Goal: Transaction & Acquisition: Download file/media

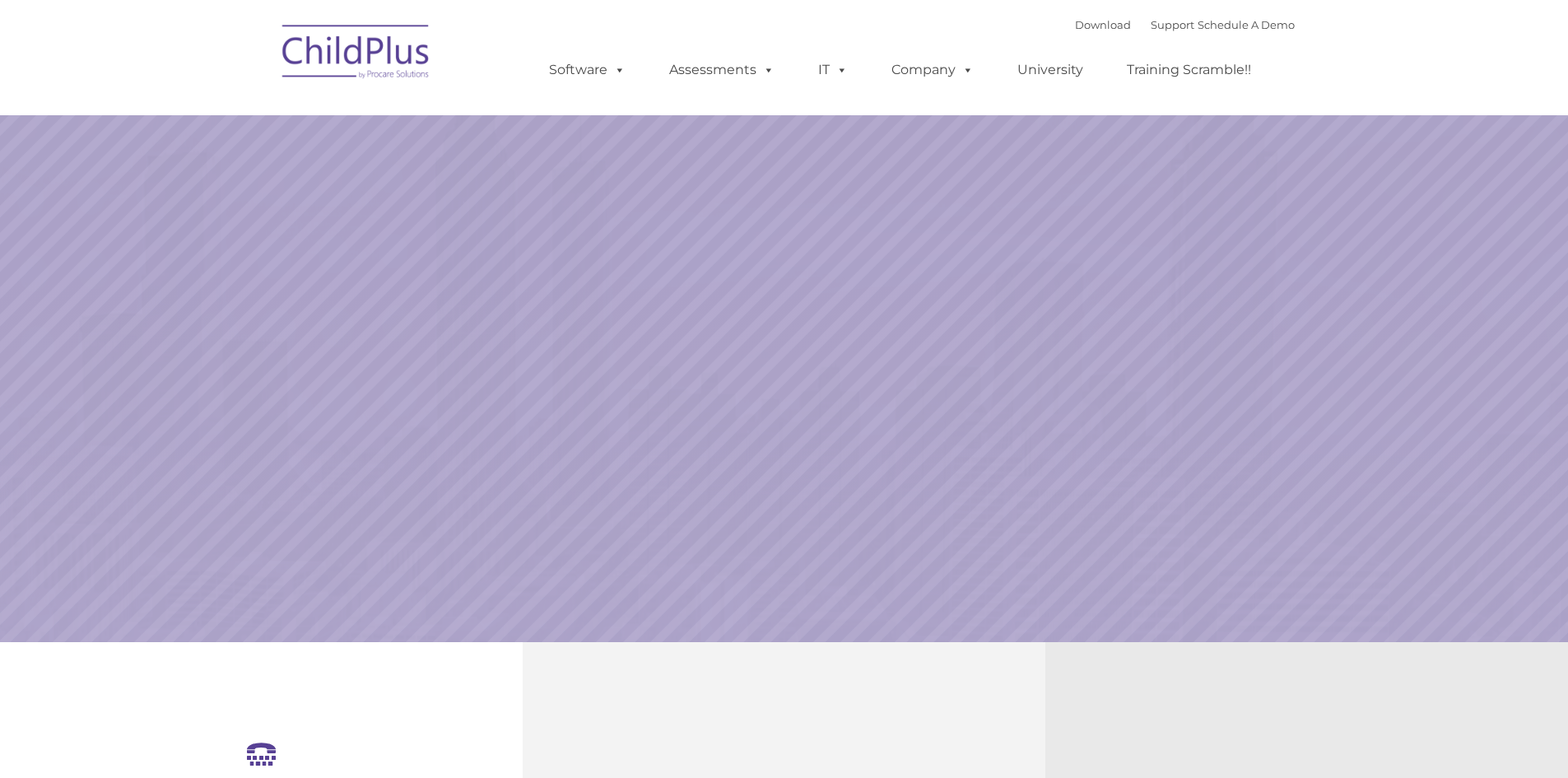
select select "MEDIUM"
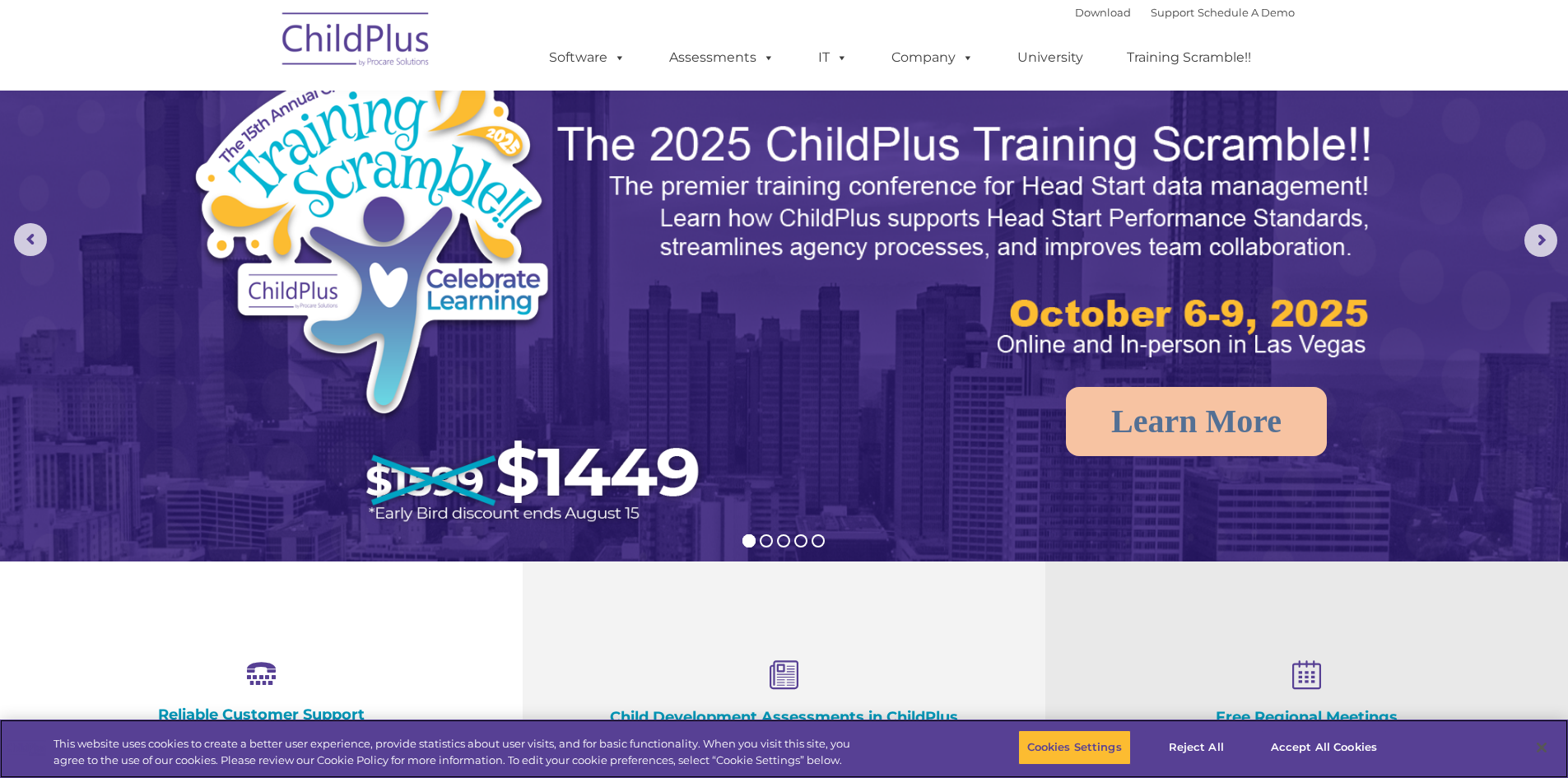
scroll to position [82, 0]
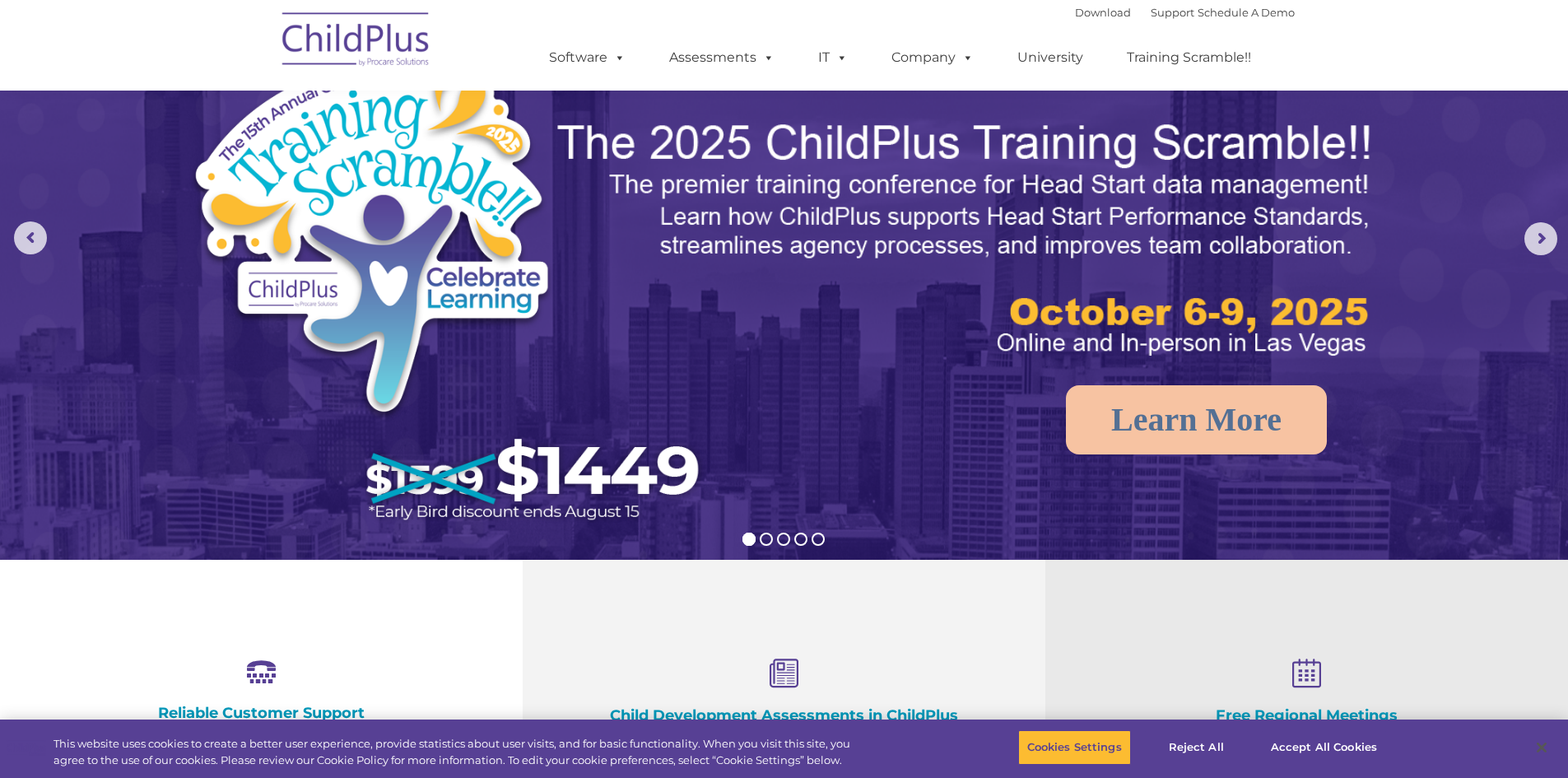
click at [383, 51] on img at bounding box center [356, 42] width 164 height 82
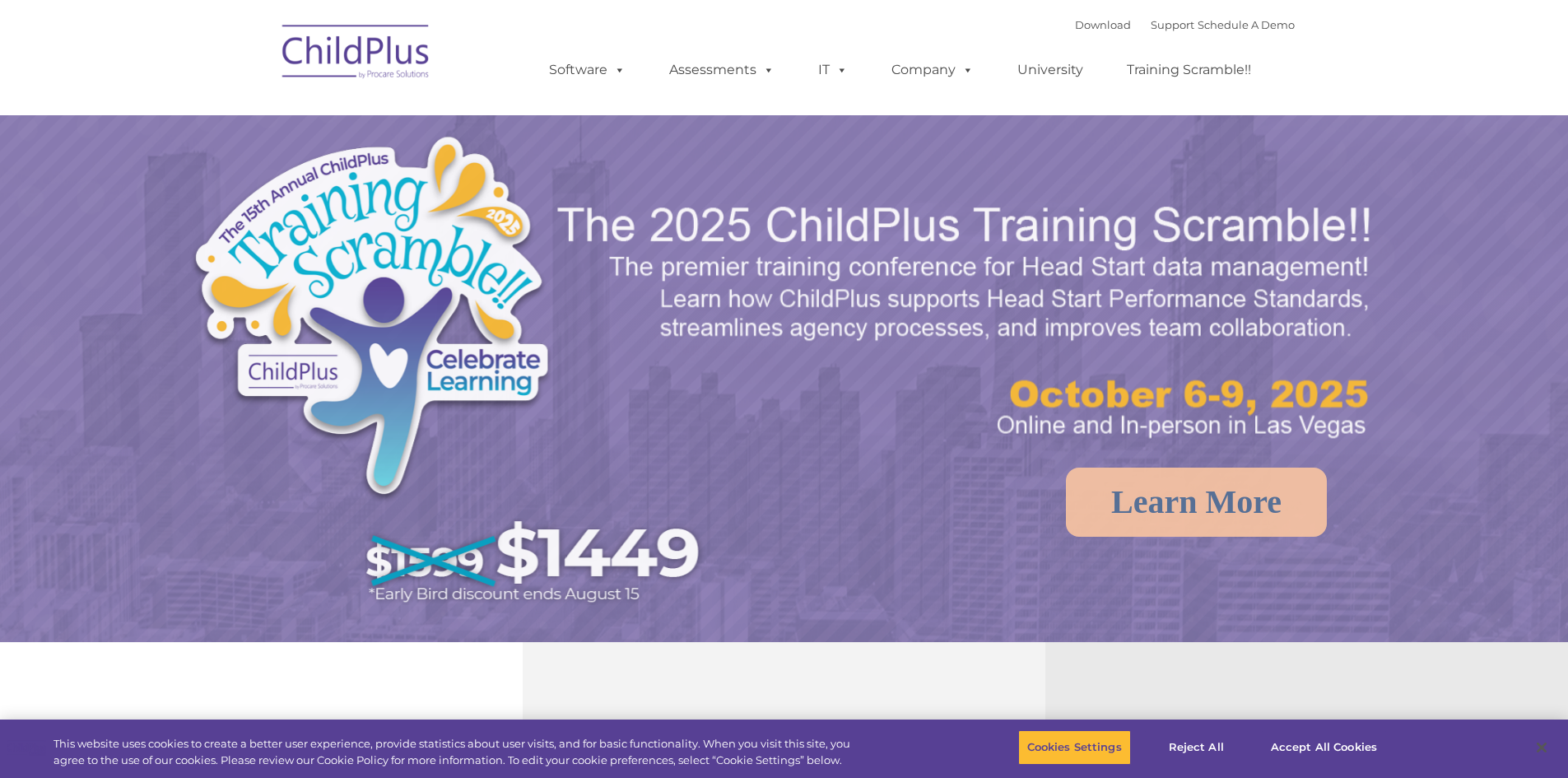
select select "MEDIUM"
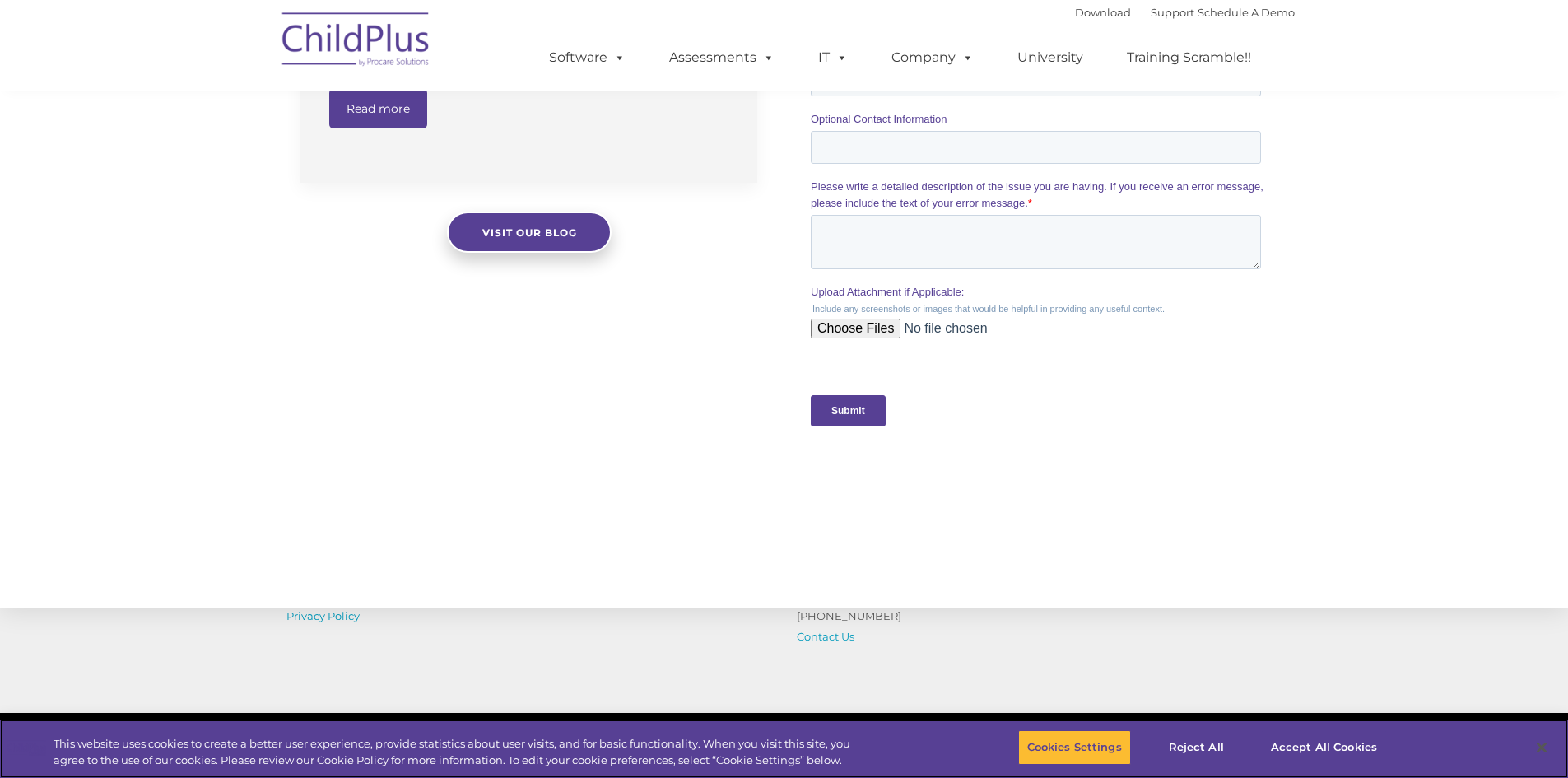
scroll to position [1434, 0]
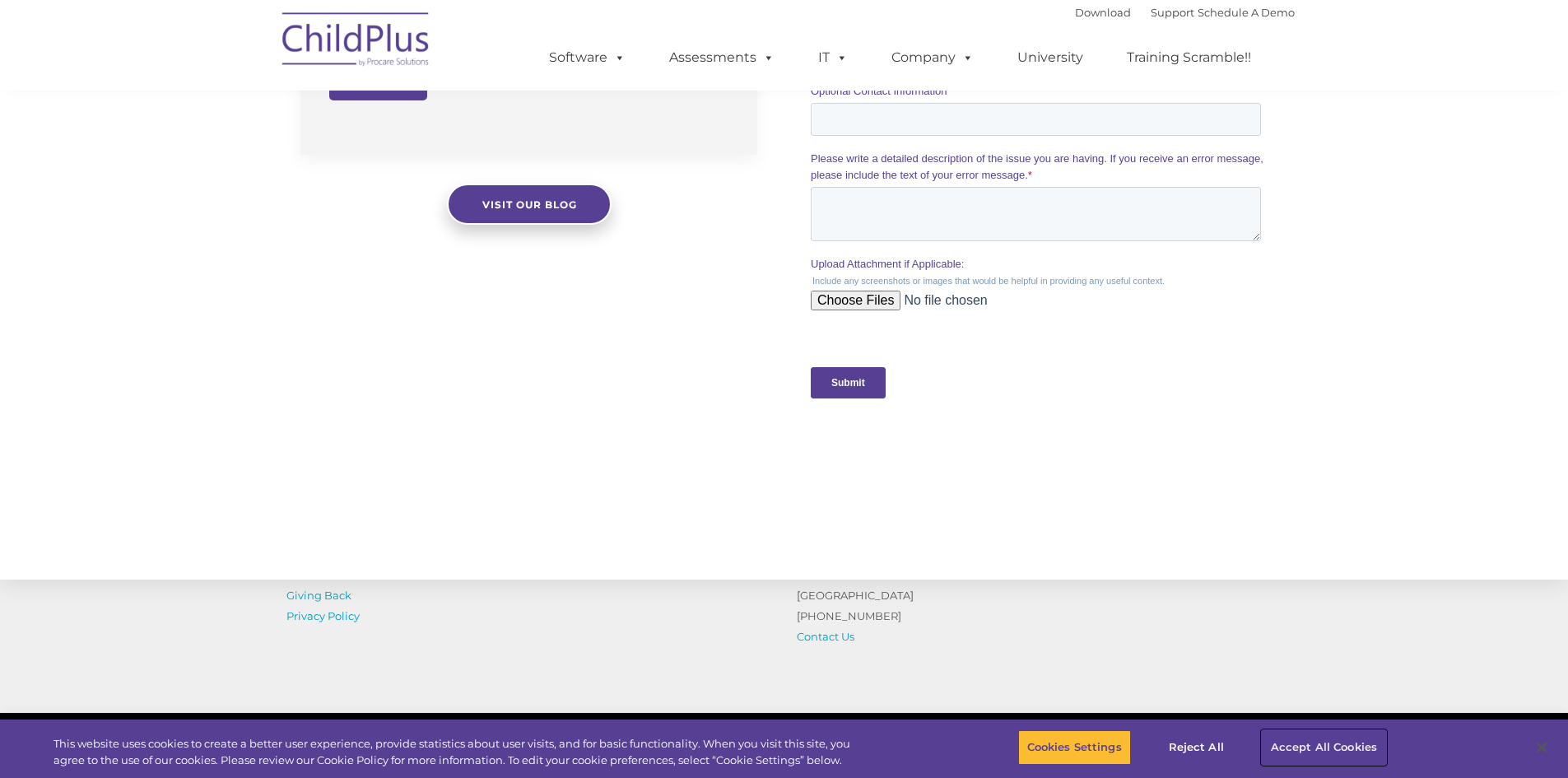
click at [1339, 752] on button "Accept All Cookies" at bounding box center [1324, 747] width 125 height 35
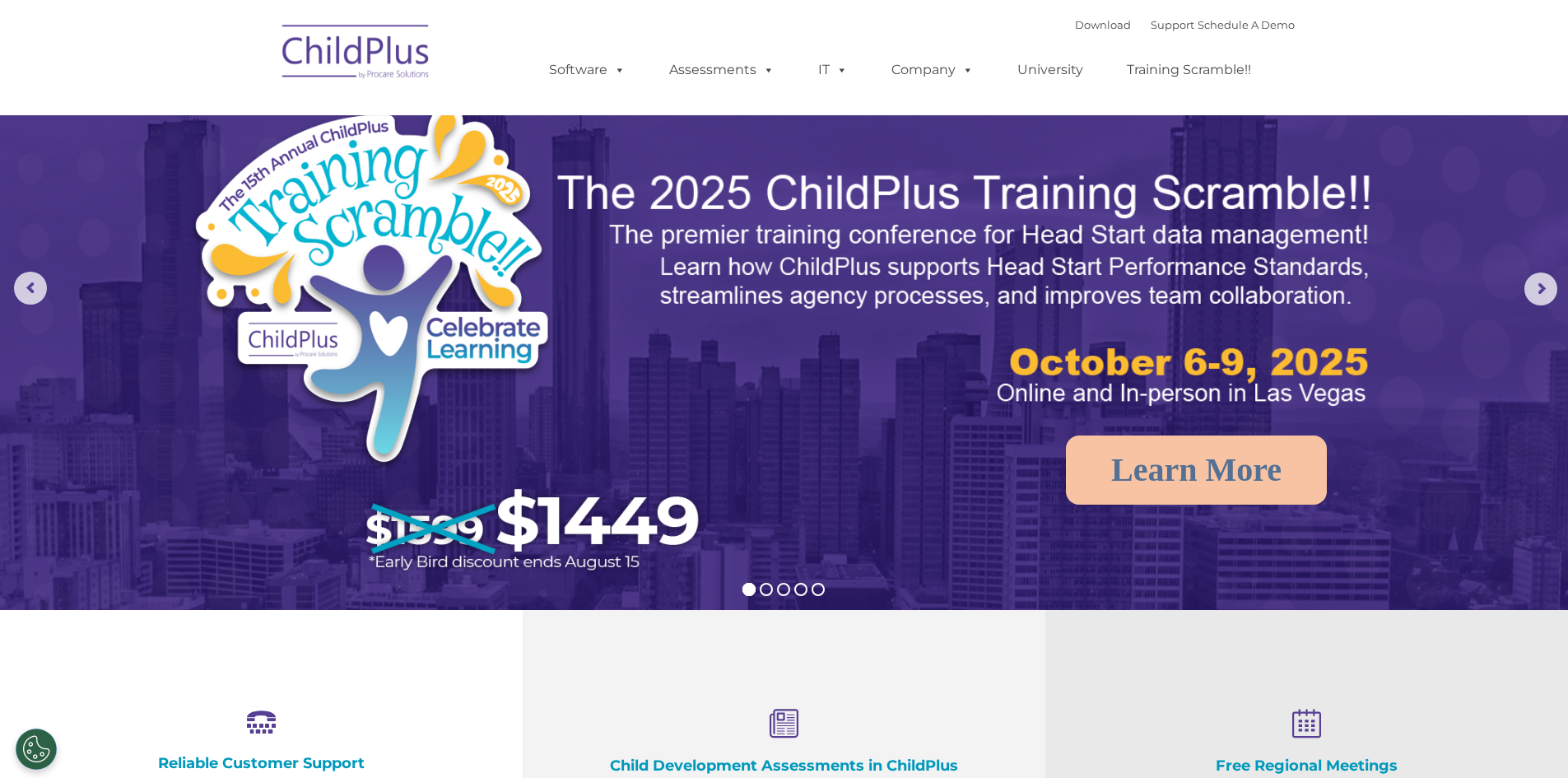
scroll to position [0, 0]
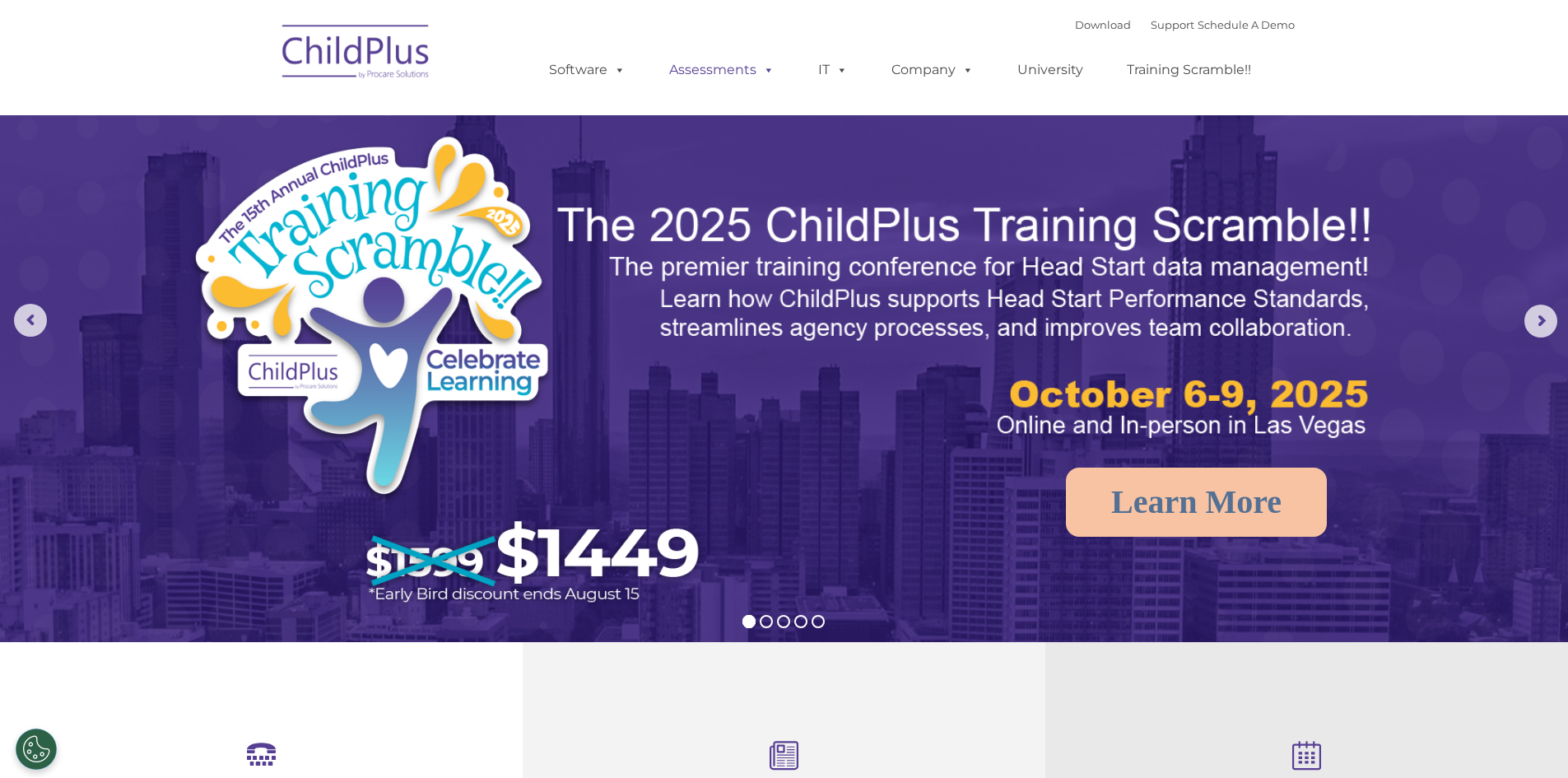
click at [713, 70] on link "Assessments" at bounding box center [723, 69] width 139 height 33
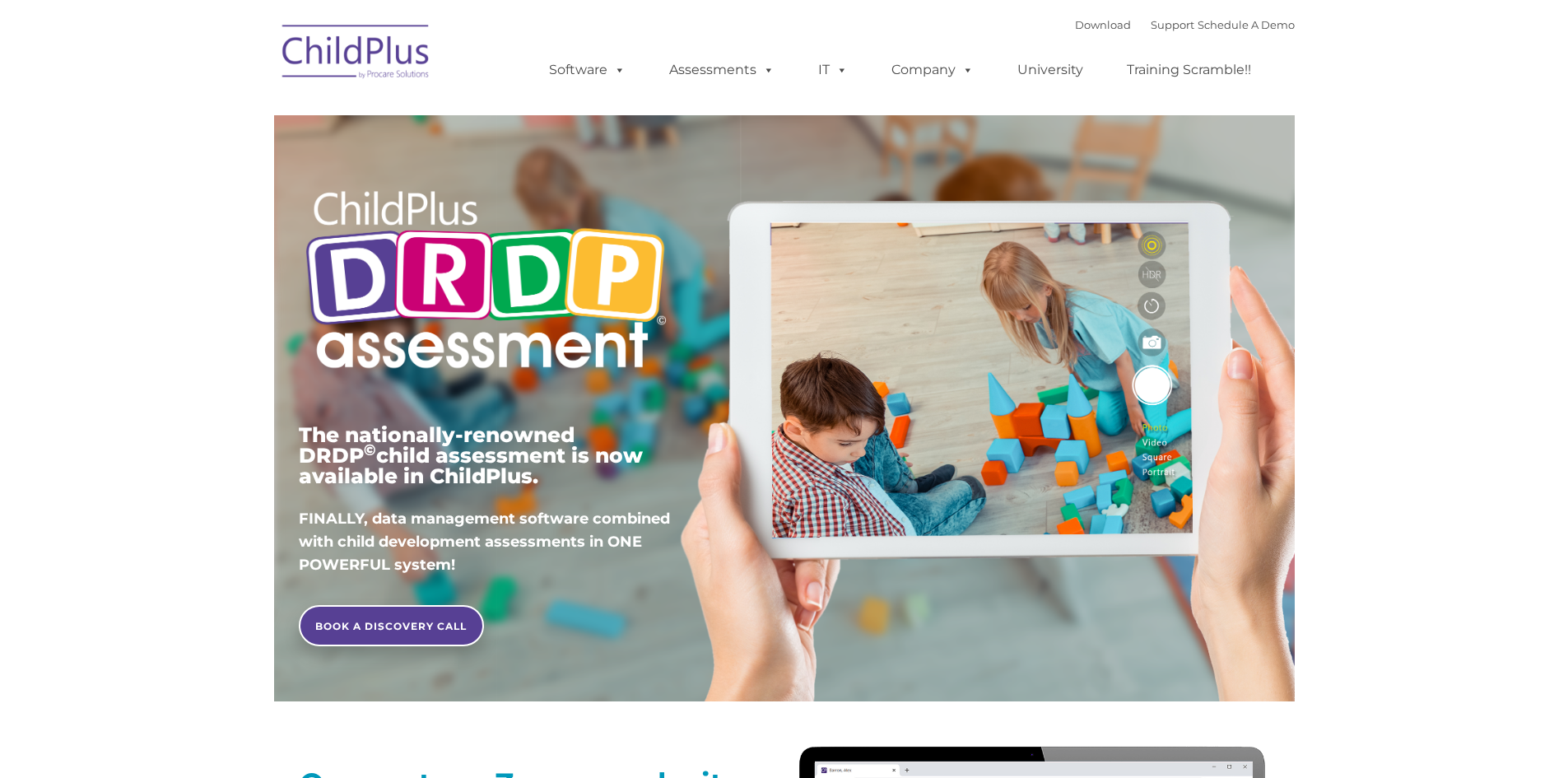
type input ""
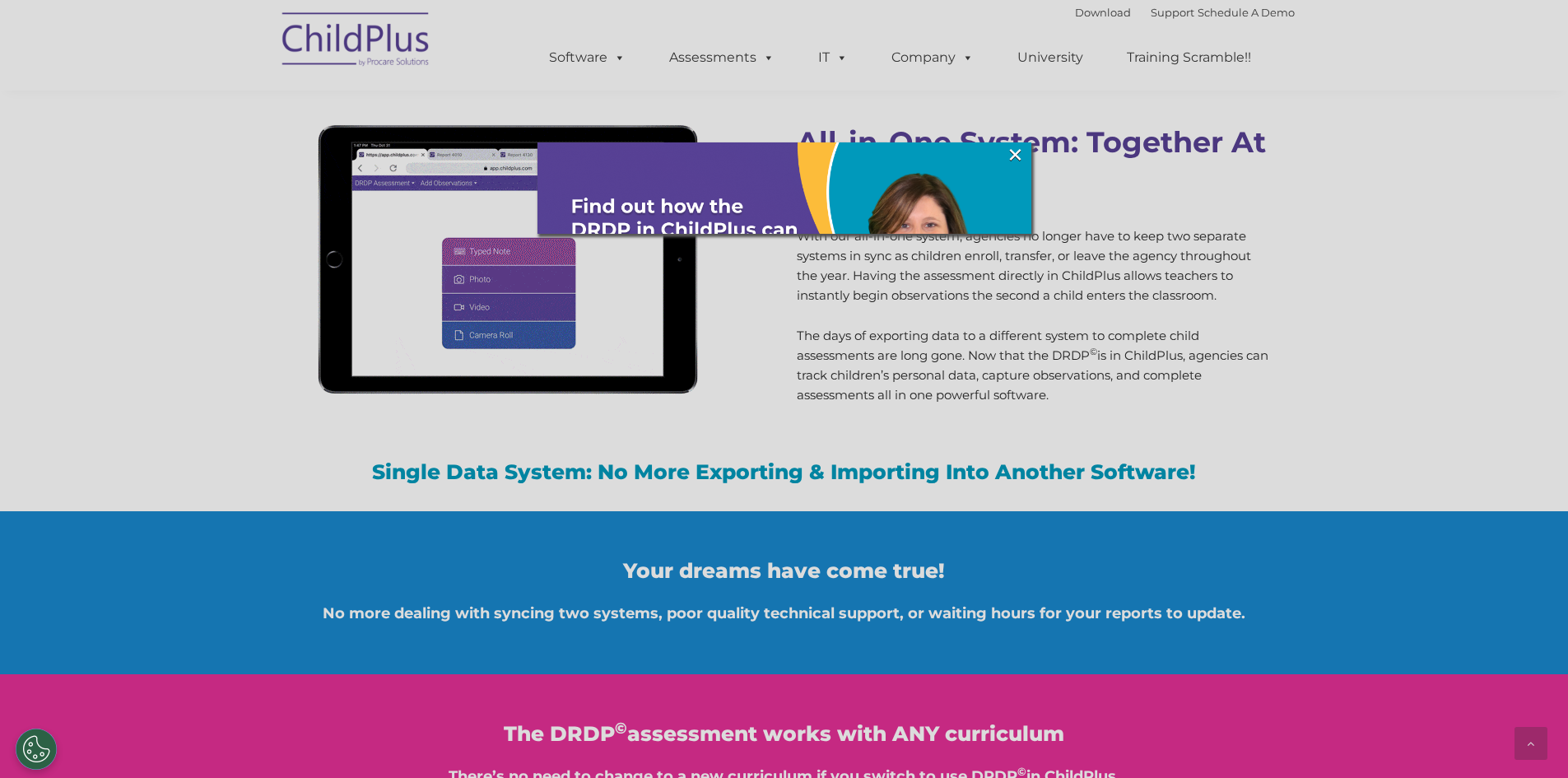
scroll to position [1522, 0]
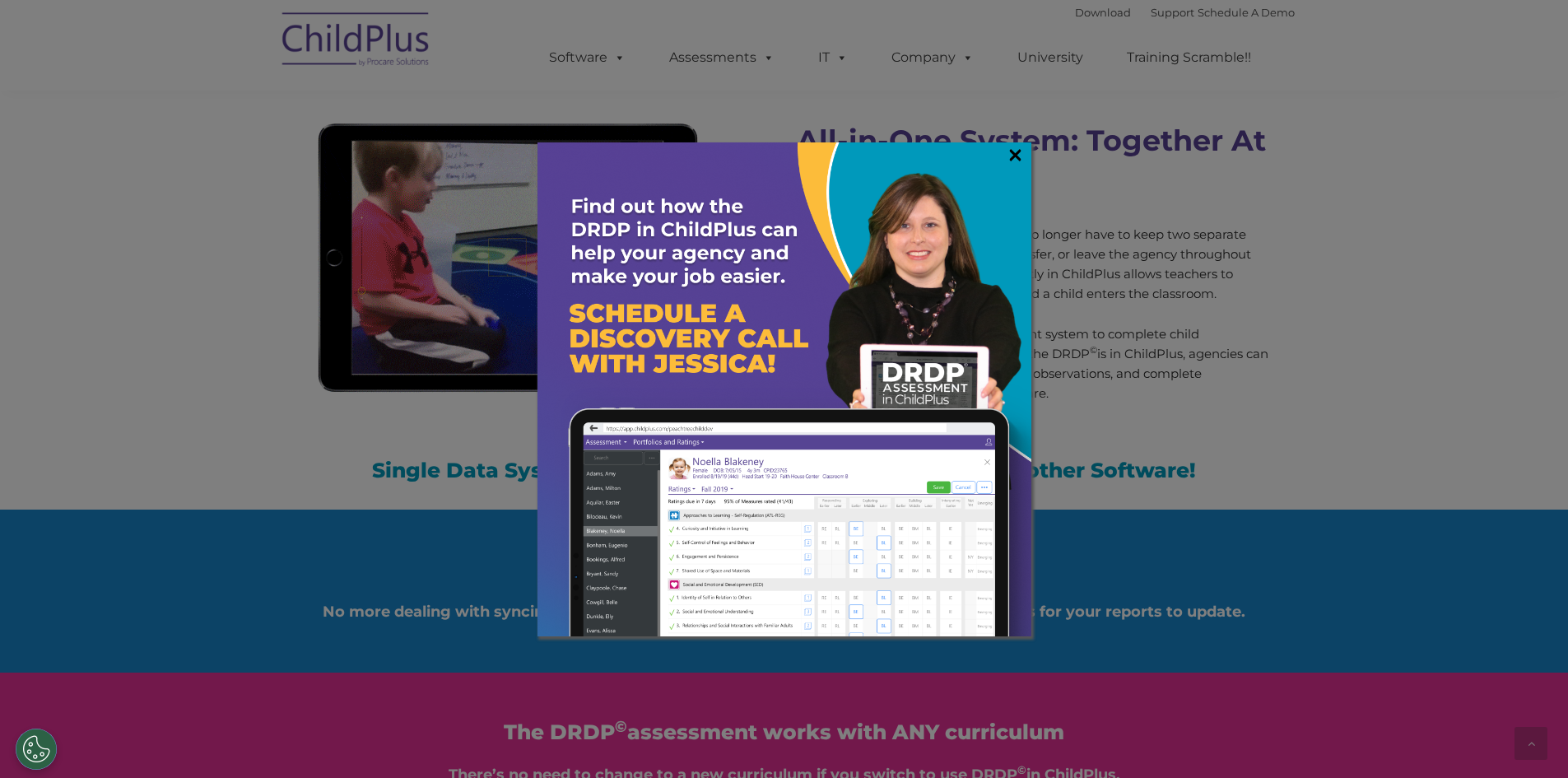
click at [1010, 149] on link "×" at bounding box center [1015, 154] width 19 height 17
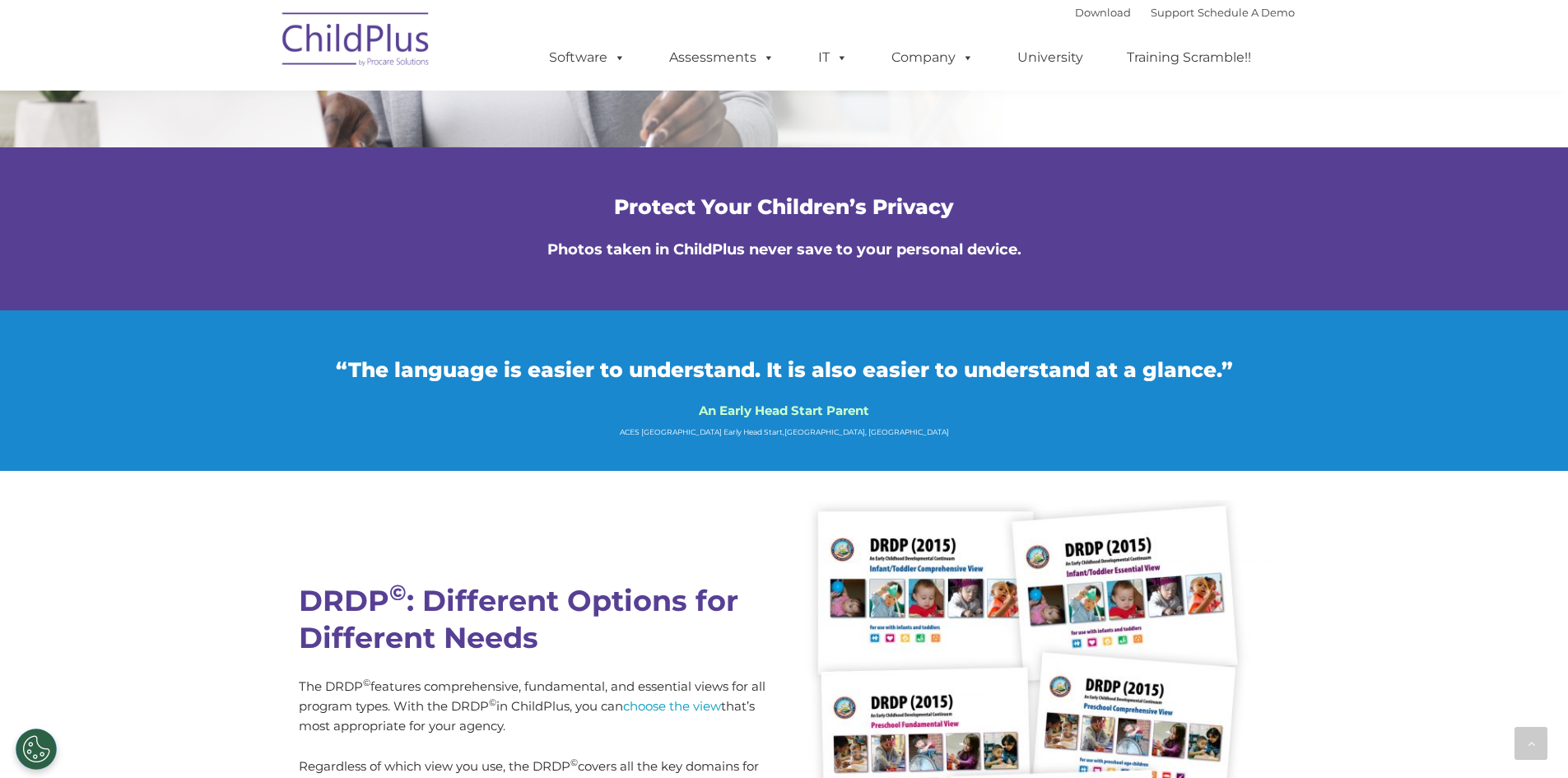
scroll to position [3740, 0]
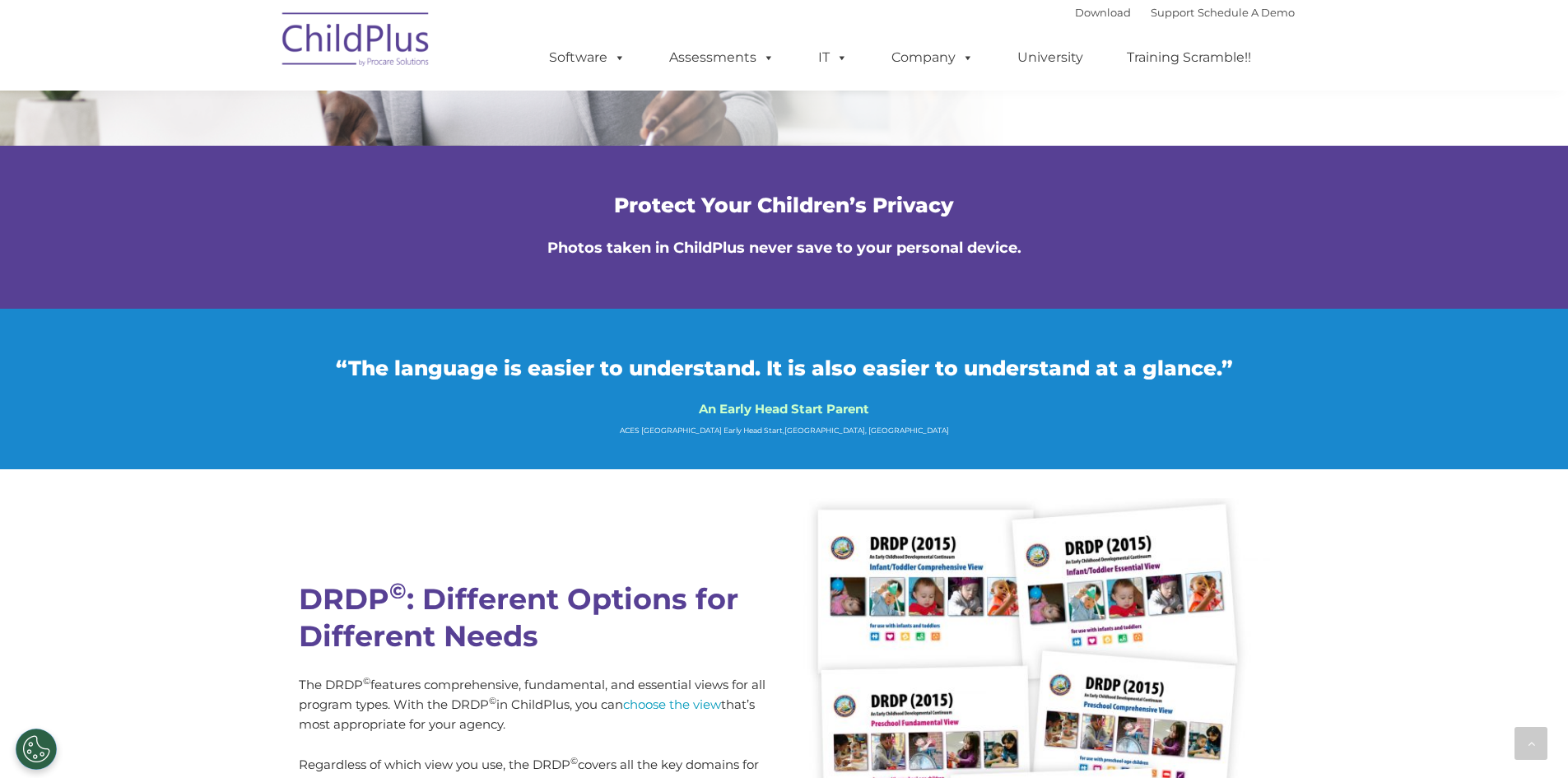
click at [414, 16] on img at bounding box center [356, 42] width 164 height 82
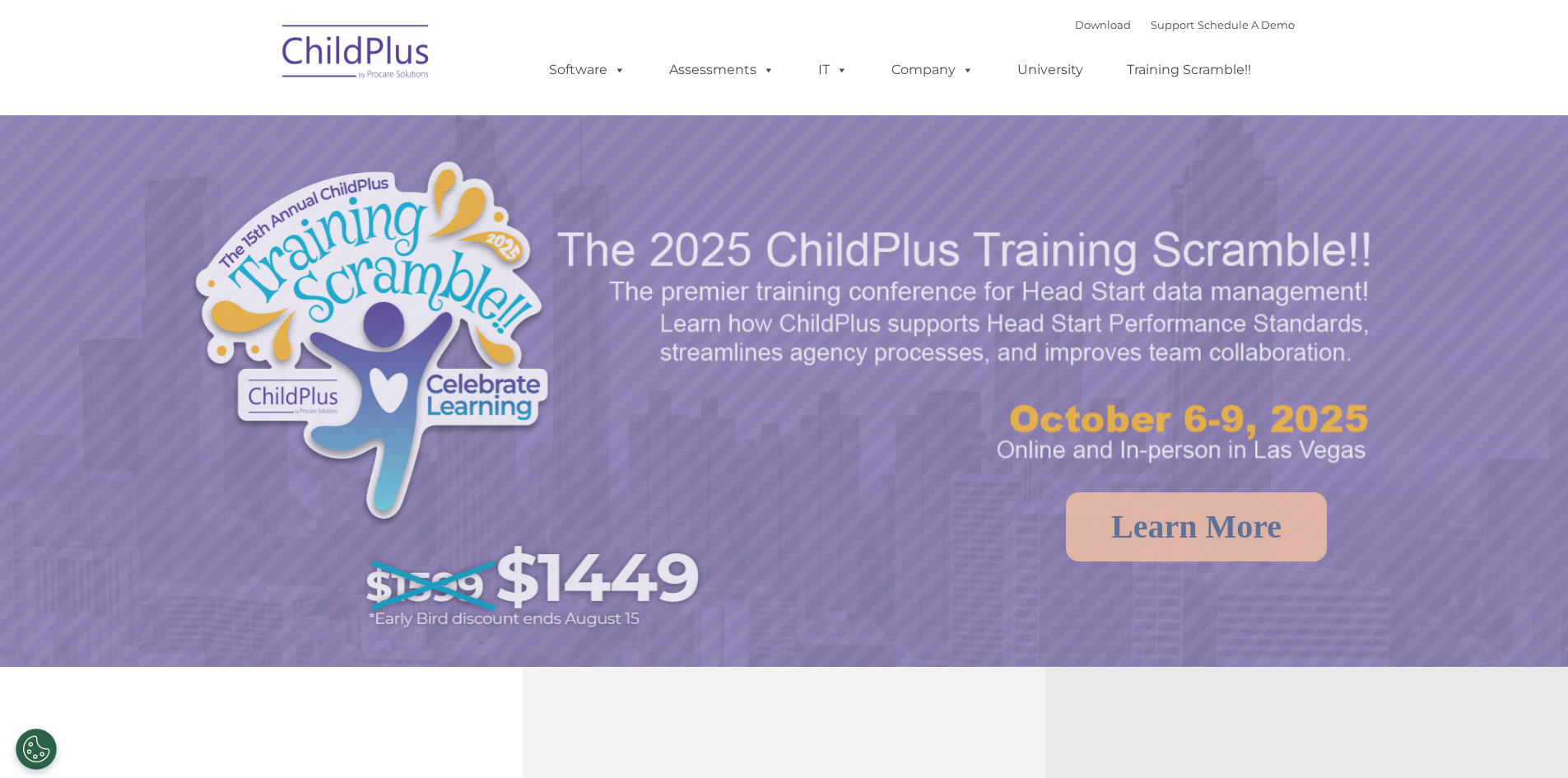
select select "MEDIUM"
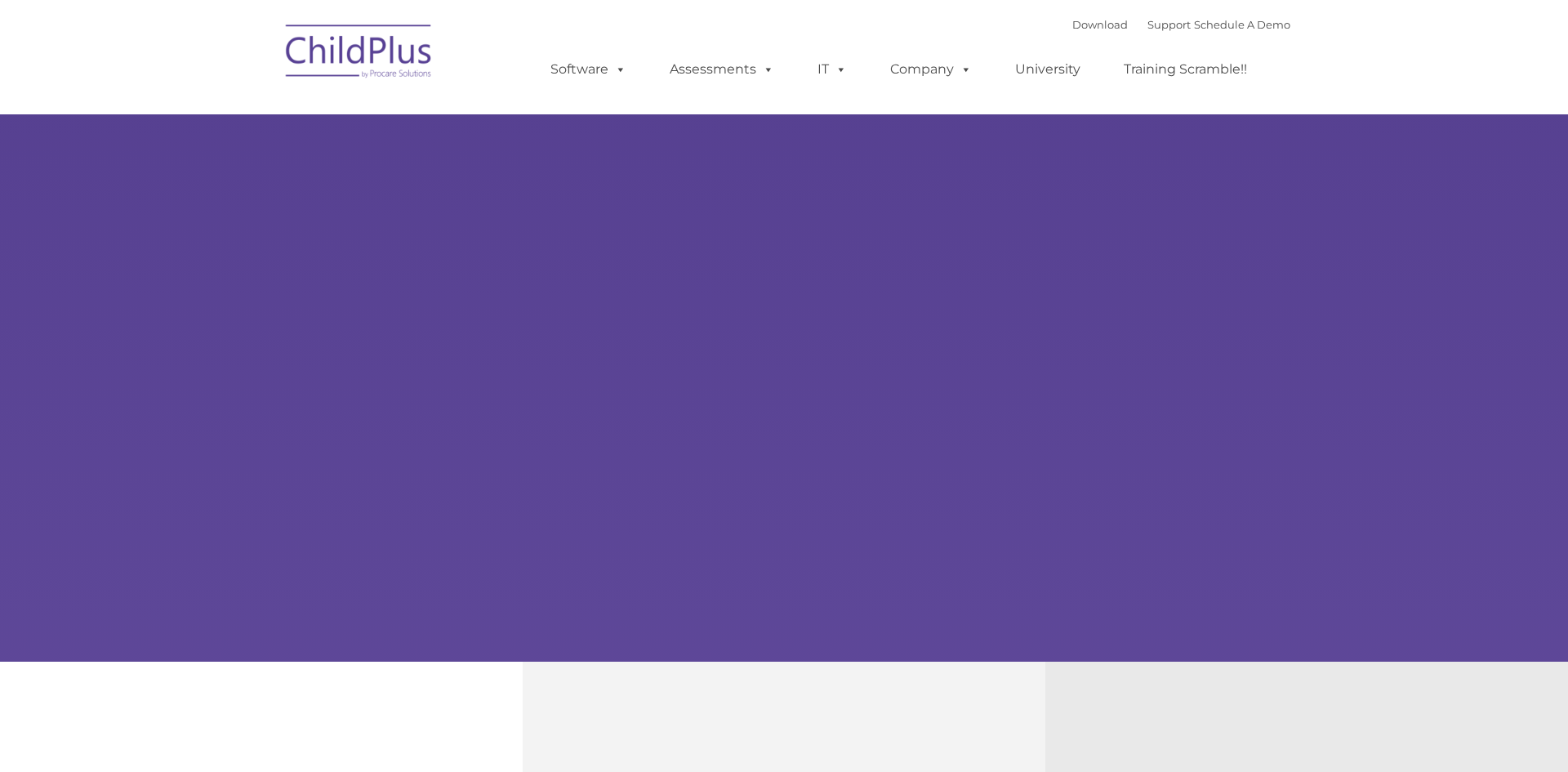
type input ""
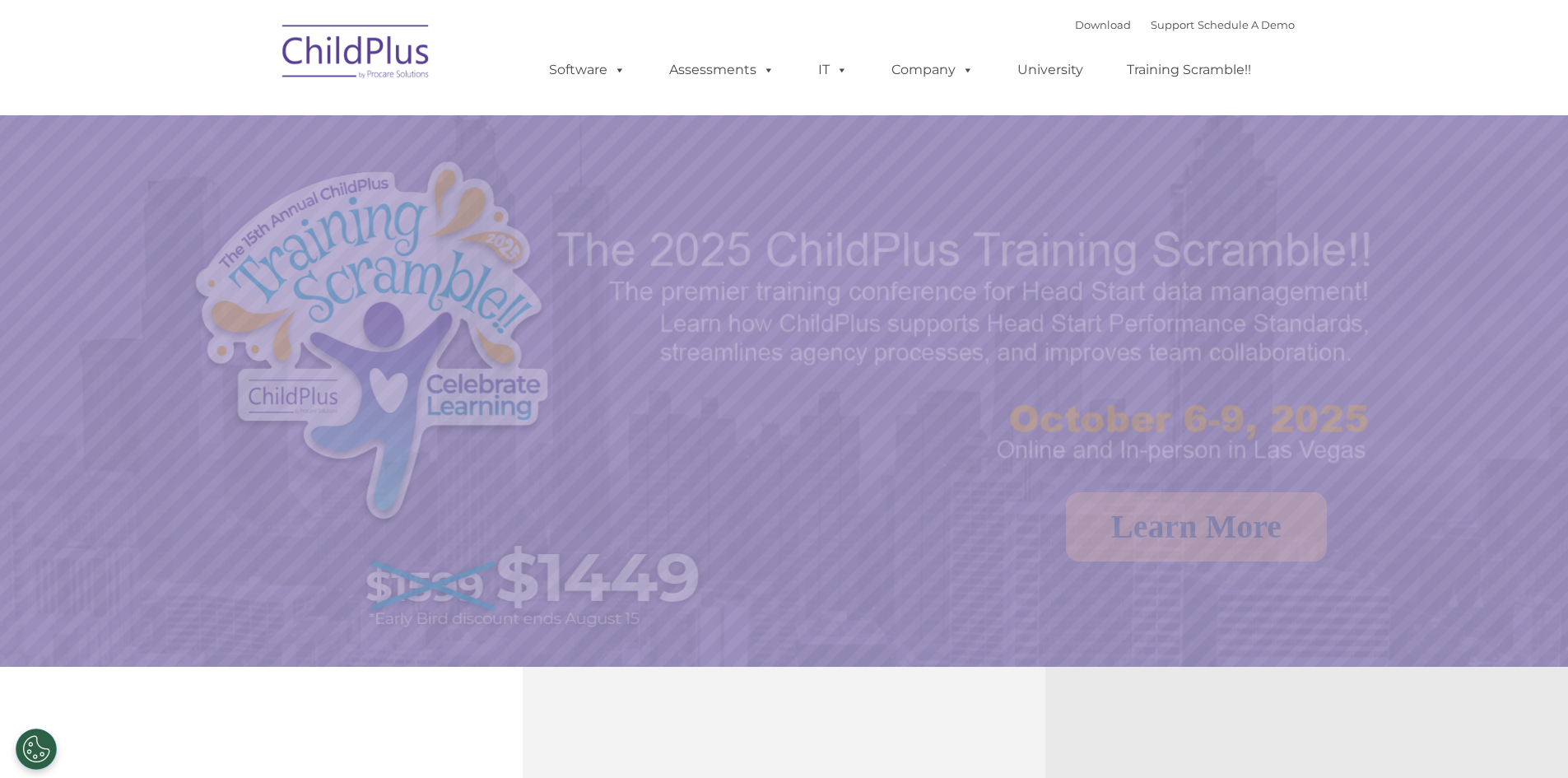
select select "MEDIUM"
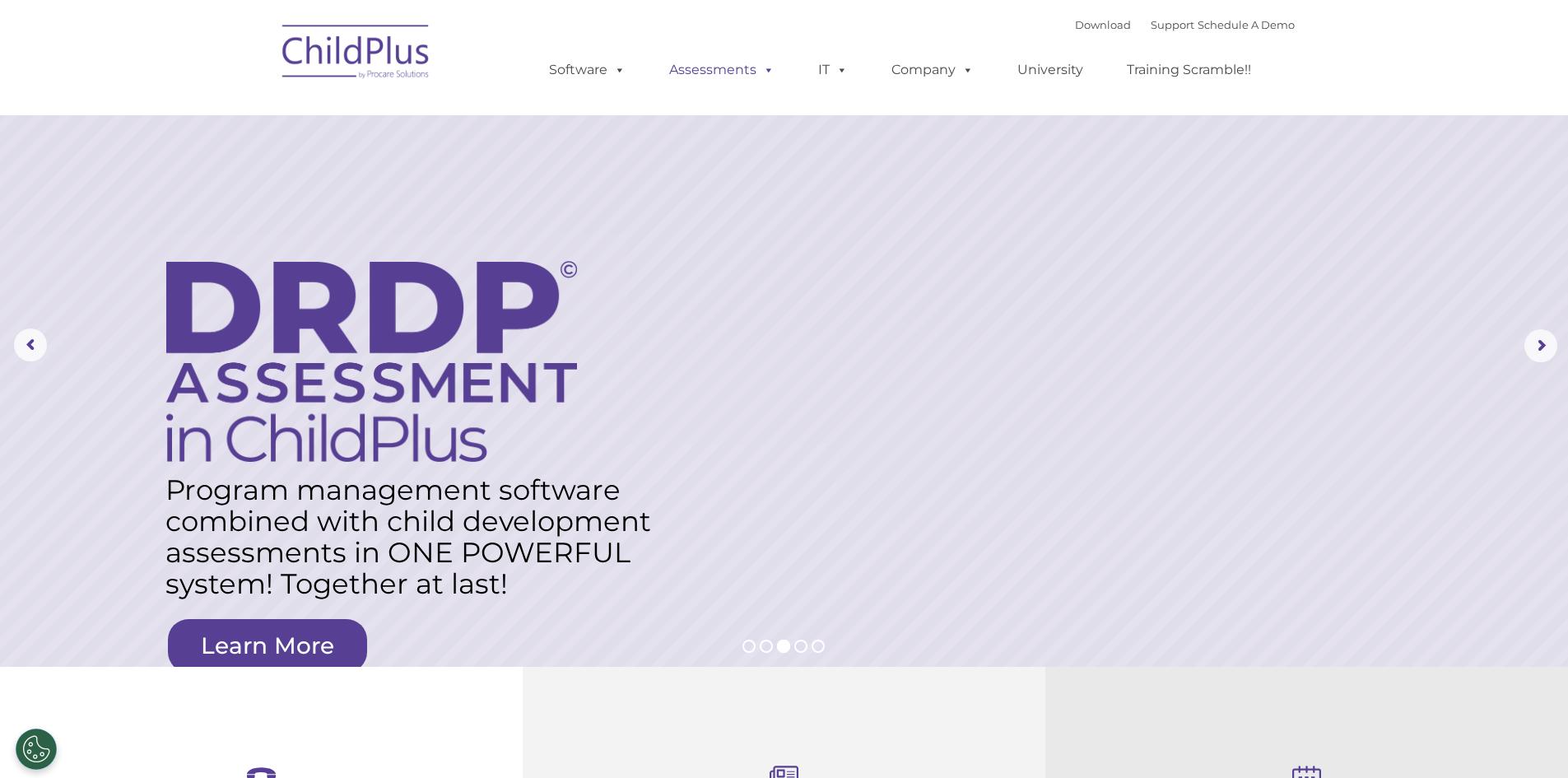
click at [737, 66] on link "Assessments" at bounding box center [723, 69] width 139 height 33
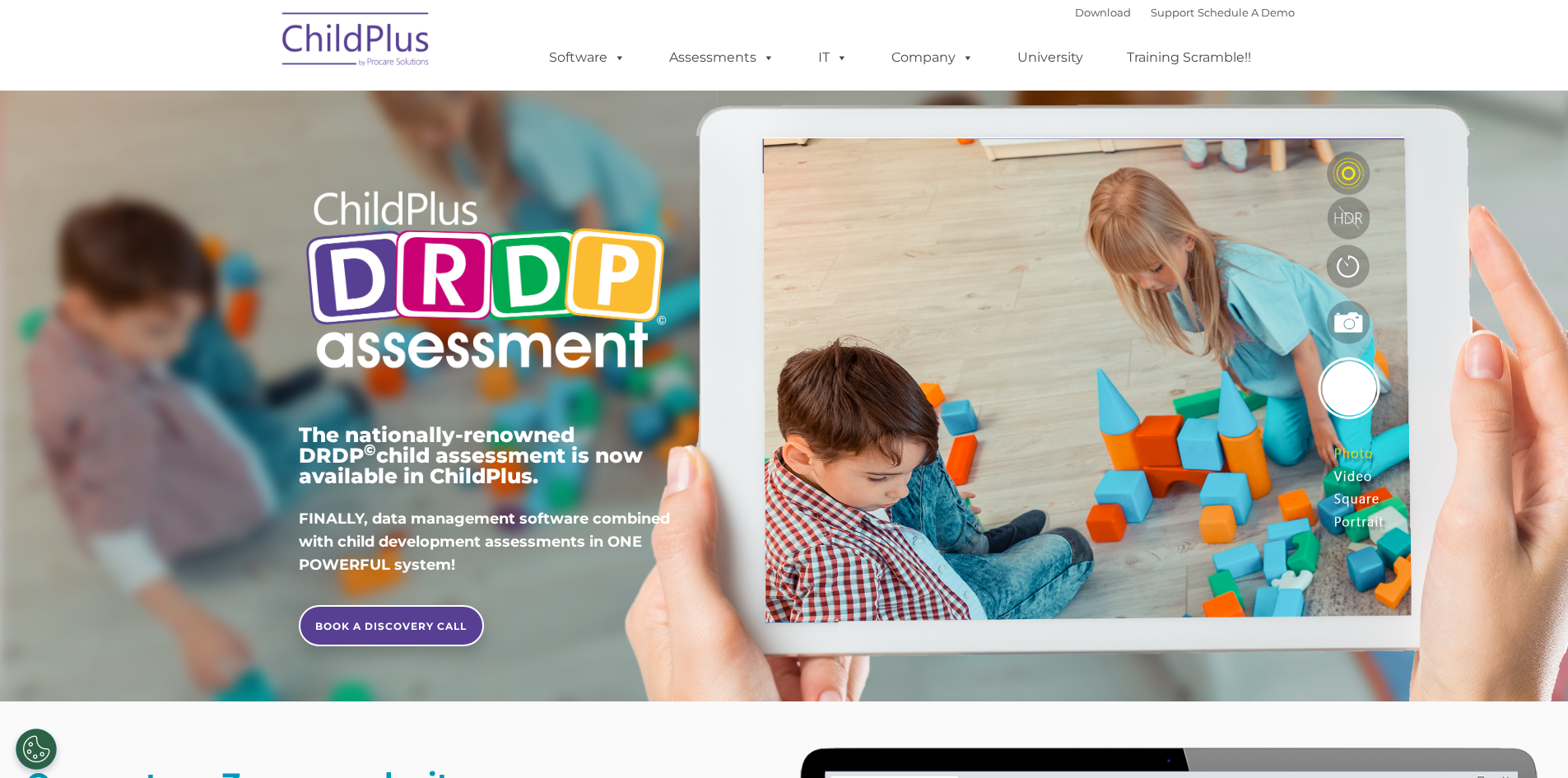
click at [400, 42] on img at bounding box center [356, 42] width 164 height 82
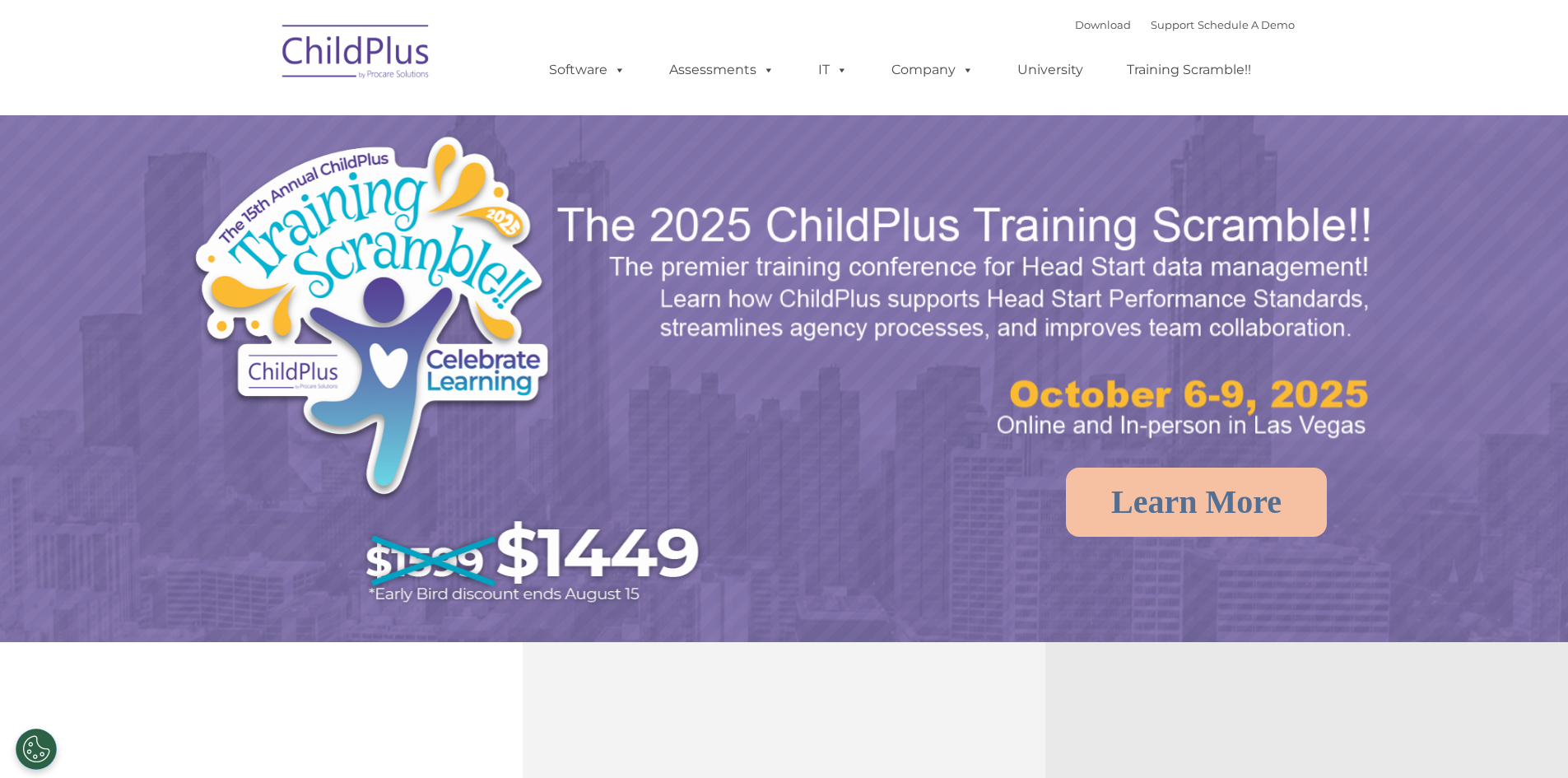
select select "MEDIUM"
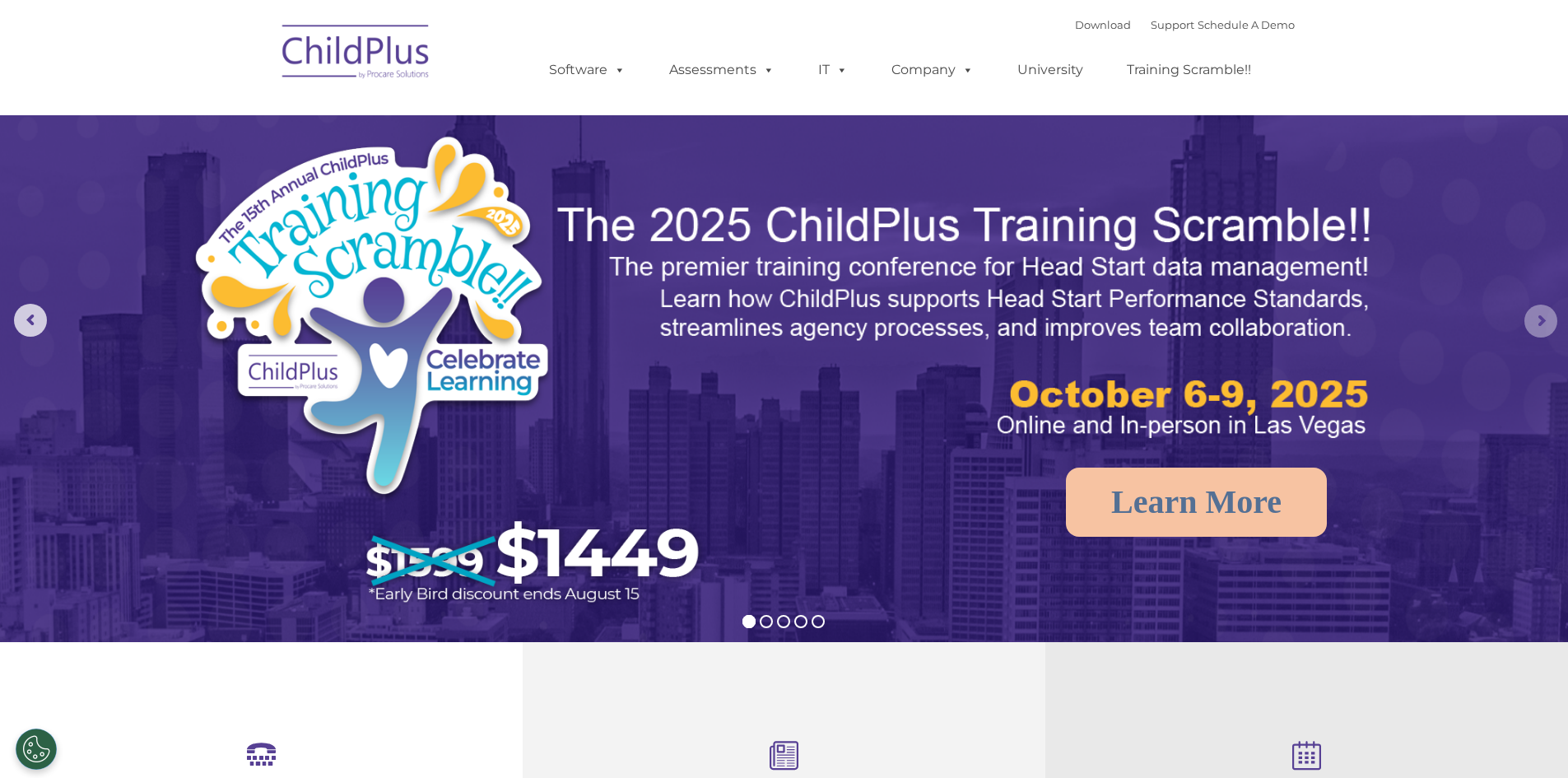
click at [1527, 318] on rs-arrow at bounding box center [1540, 321] width 33 height 33
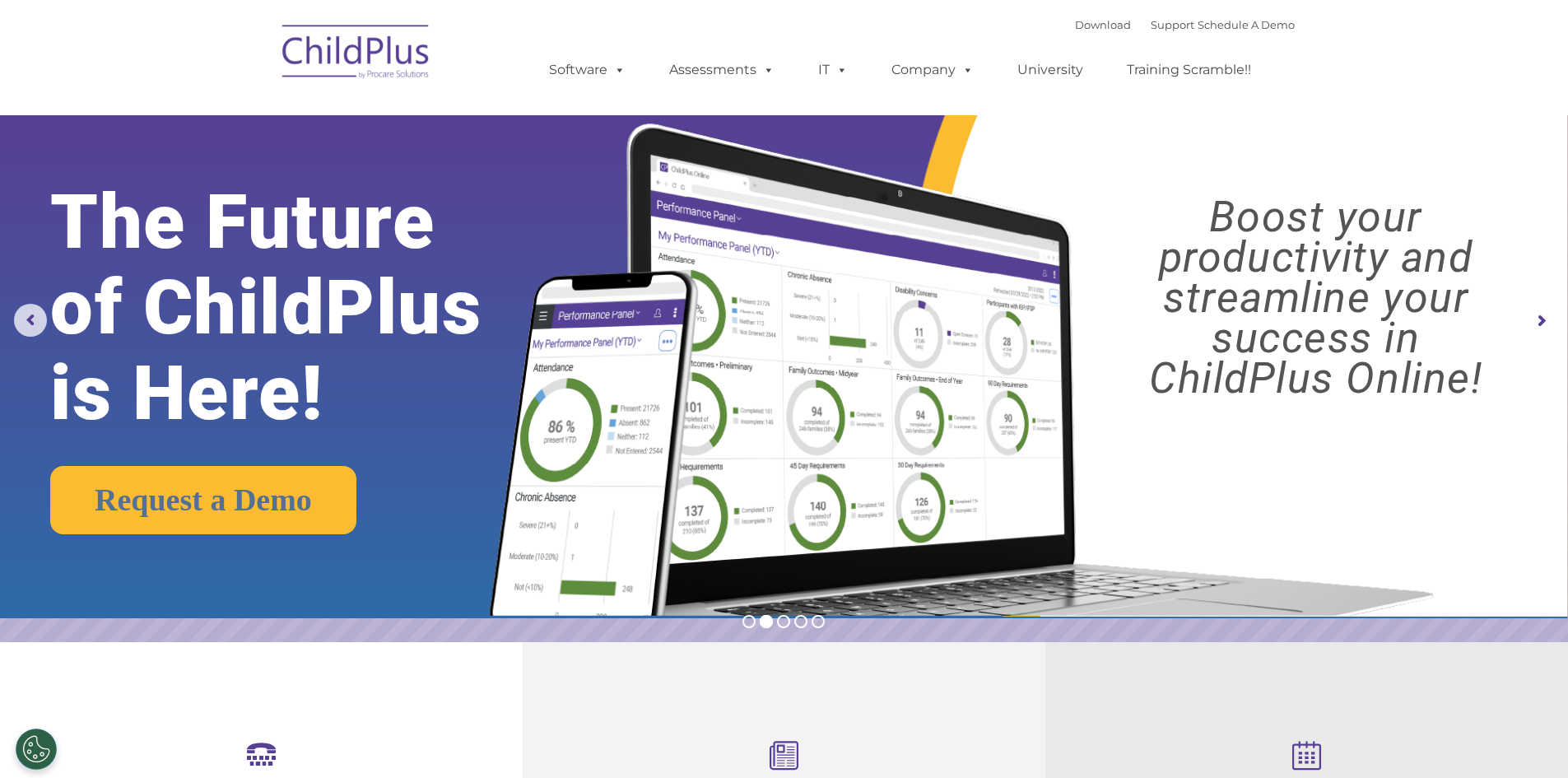
click at [1527, 318] on rs-arrow at bounding box center [1540, 321] width 33 height 33
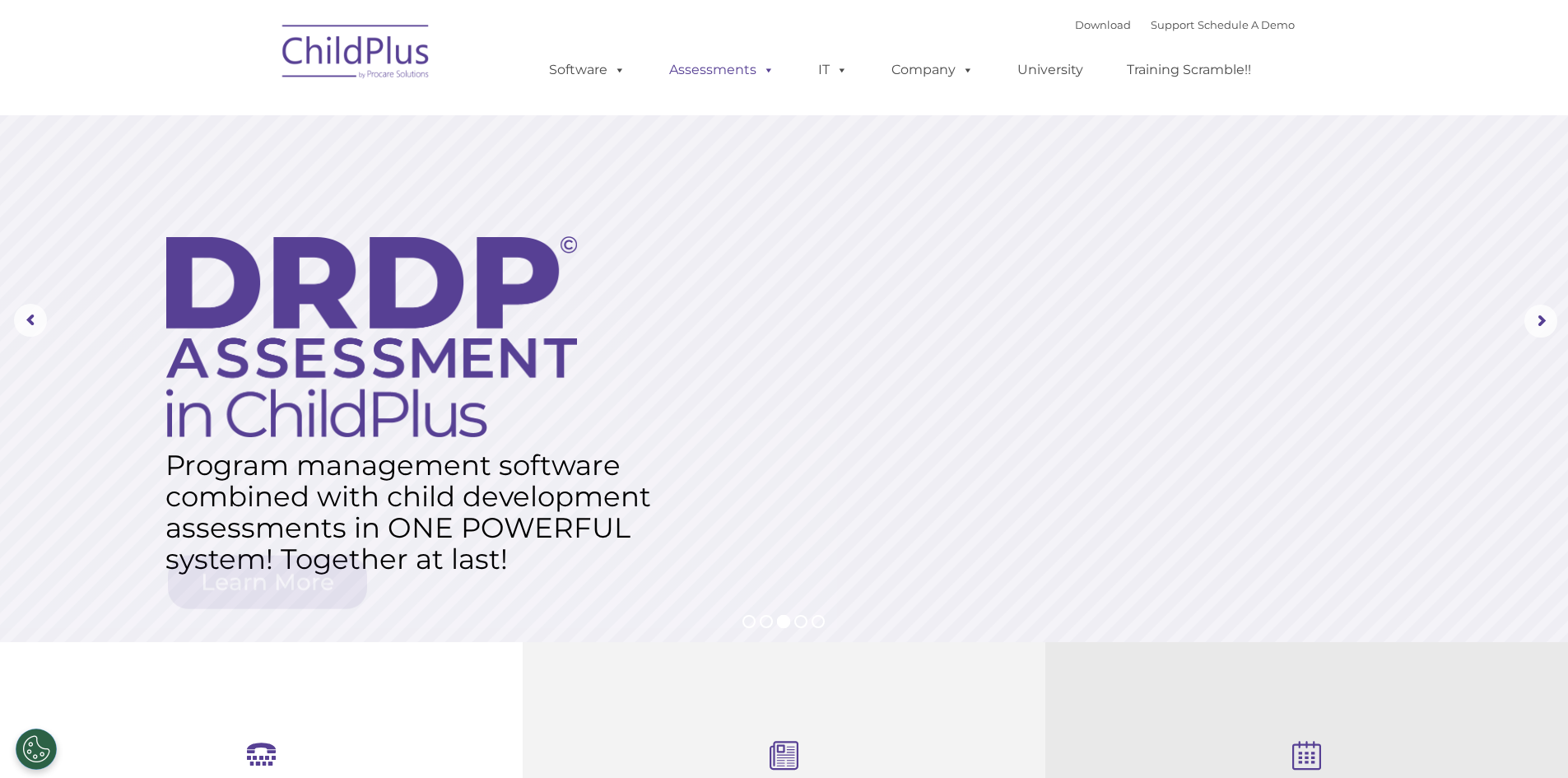
click at [707, 60] on link "Assessments" at bounding box center [723, 69] width 139 height 33
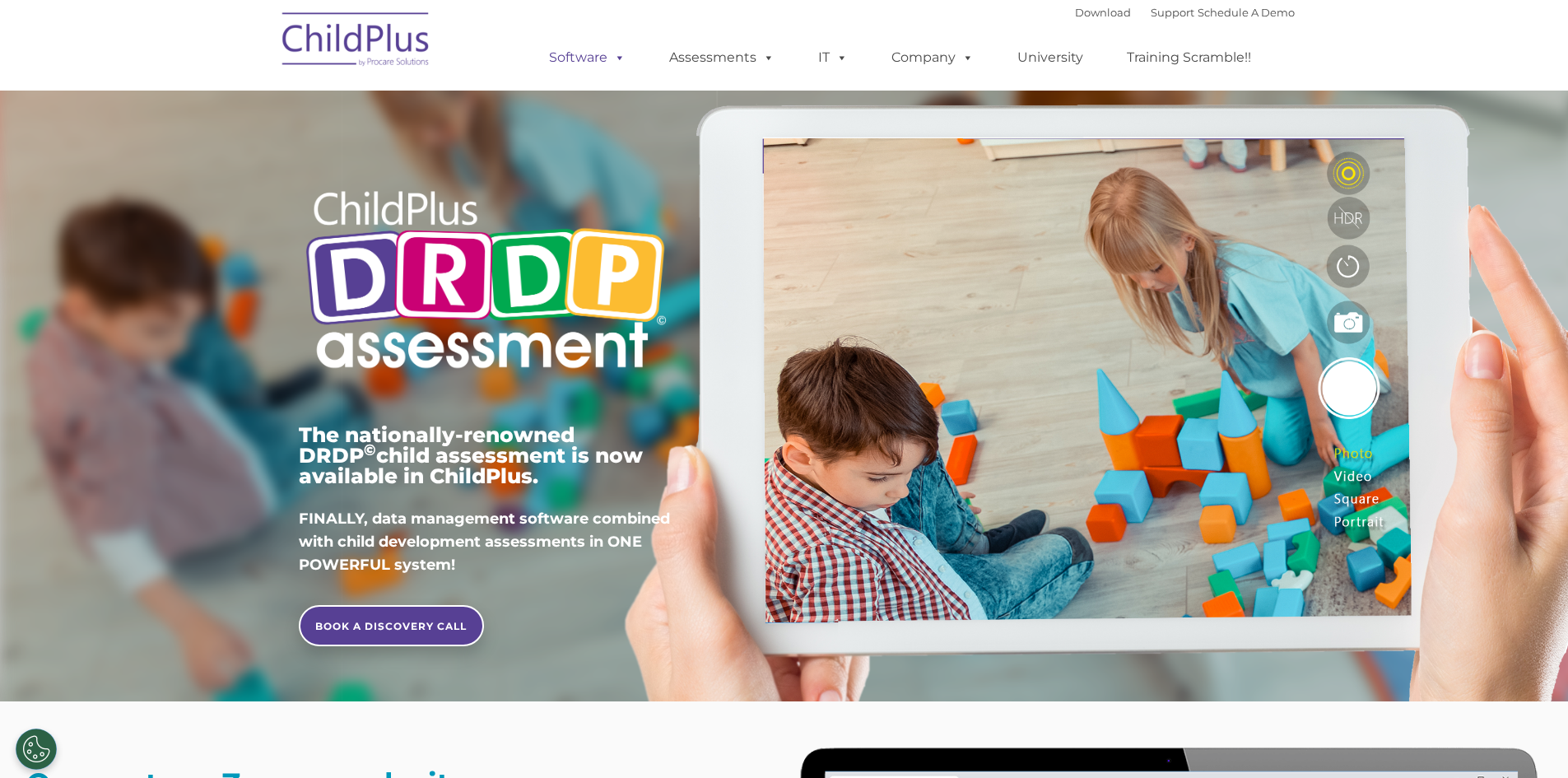
click at [584, 66] on link "Software" at bounding box center [587, 57] width 110 height 33
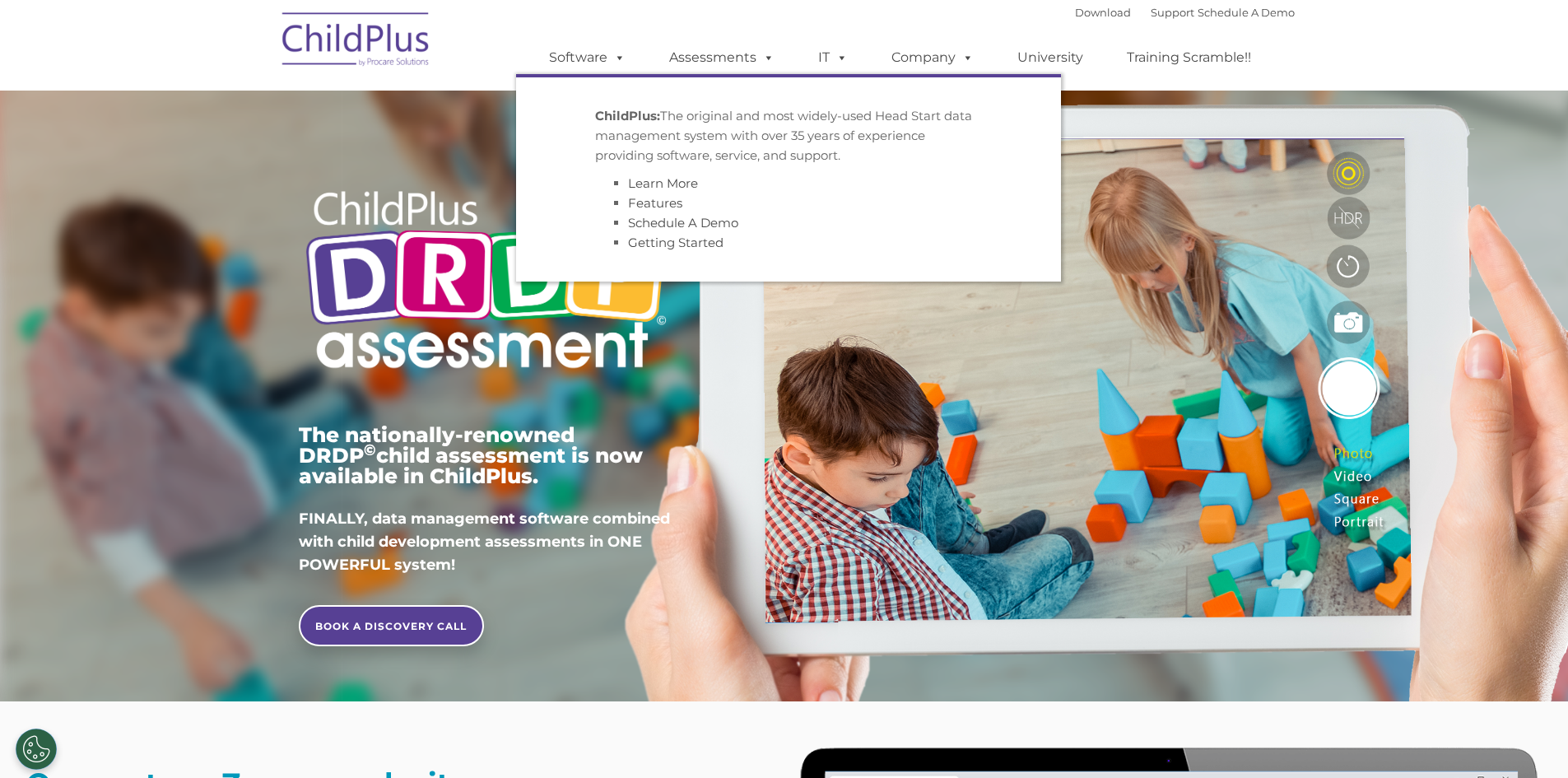
click at [631, 123] on strong "ChildPlus:" at bounding box center [628, 116] width 65 height 16
click at [677, 246] on link "Getting Started" at bounding box center [676, 243] width 95 height 16
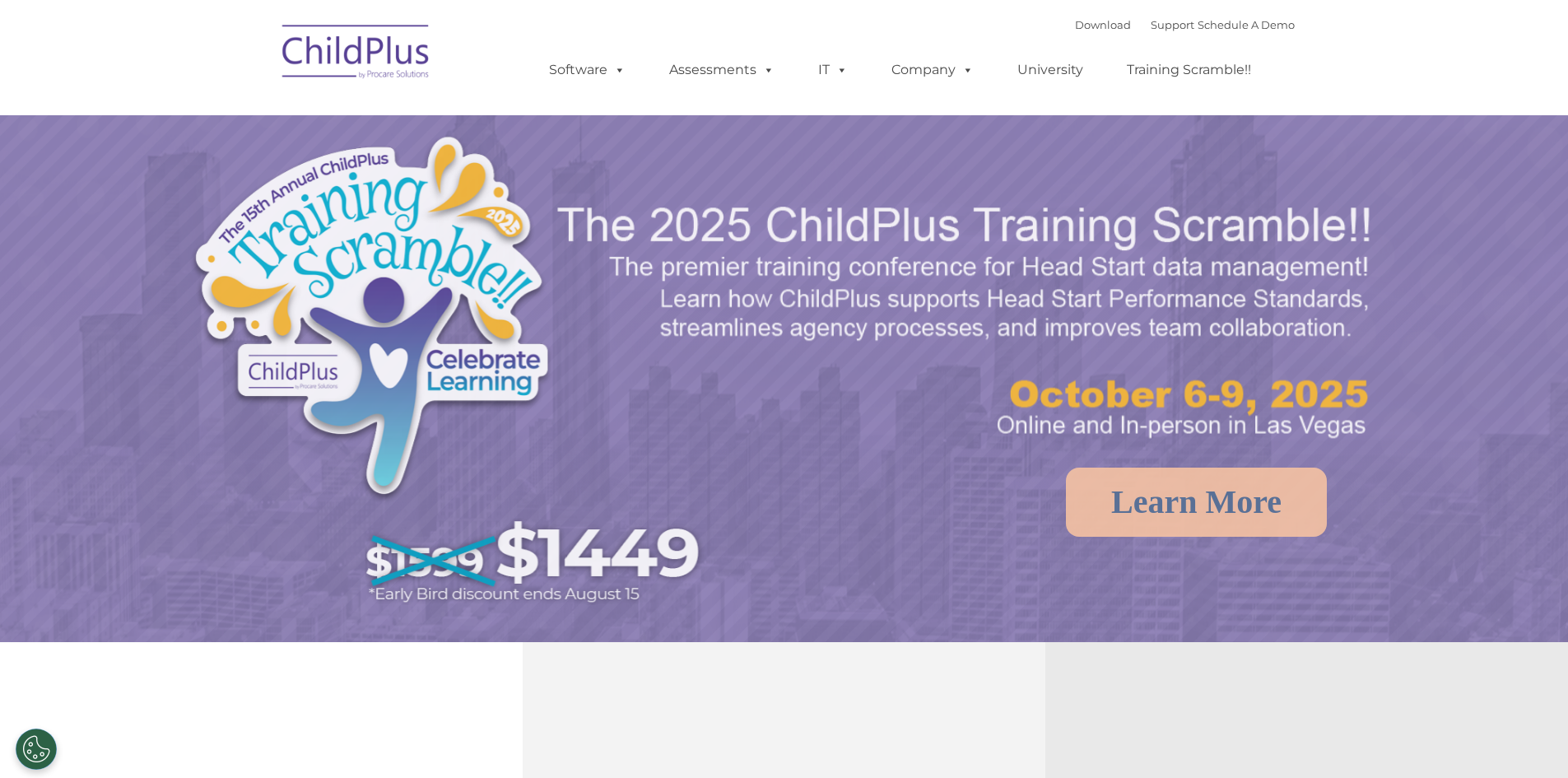
select select "MEDIUM"
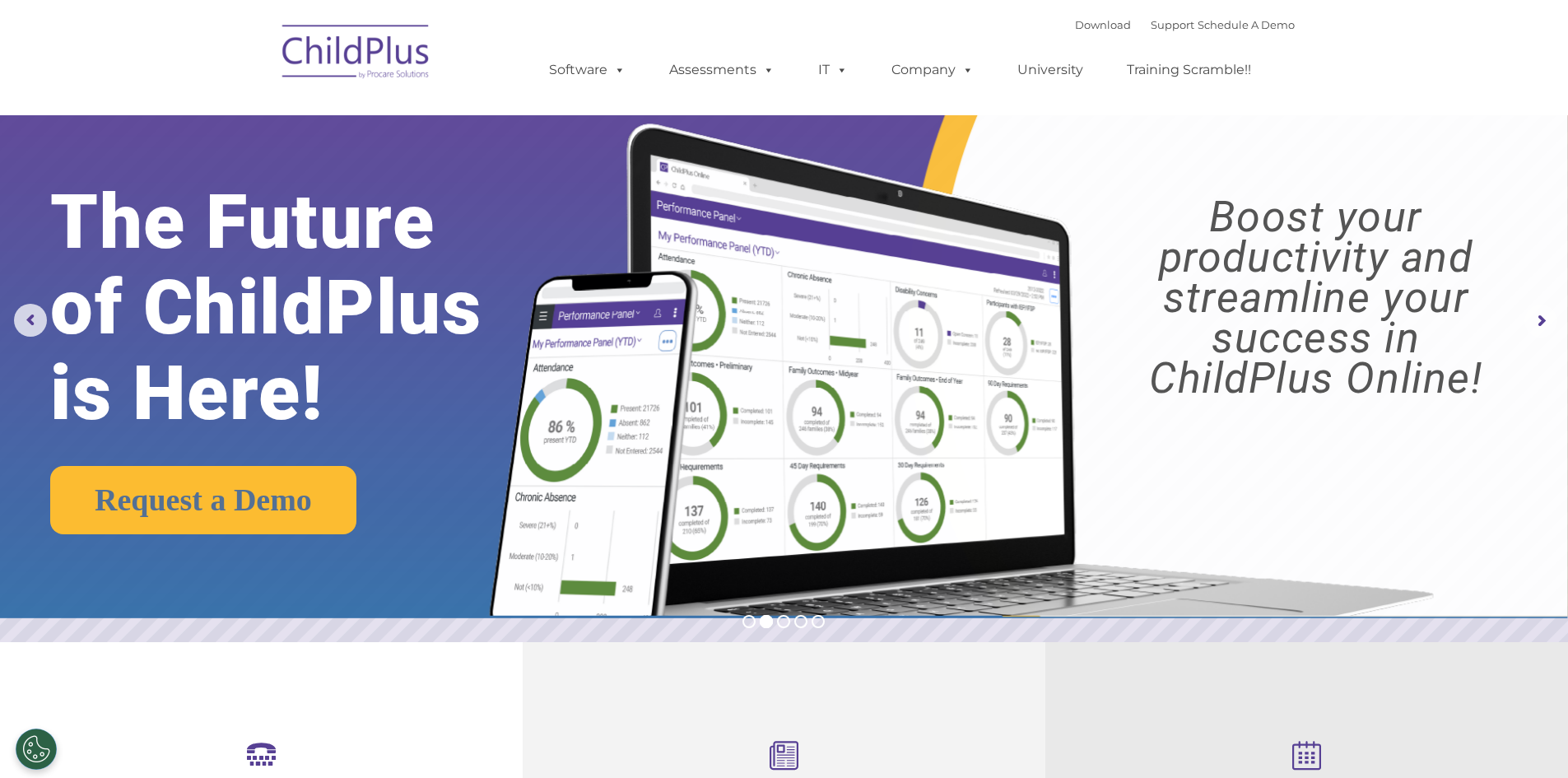
click at [1535, 309] on rs-arrow at bounding box center [1540, 321] width 33 height 33
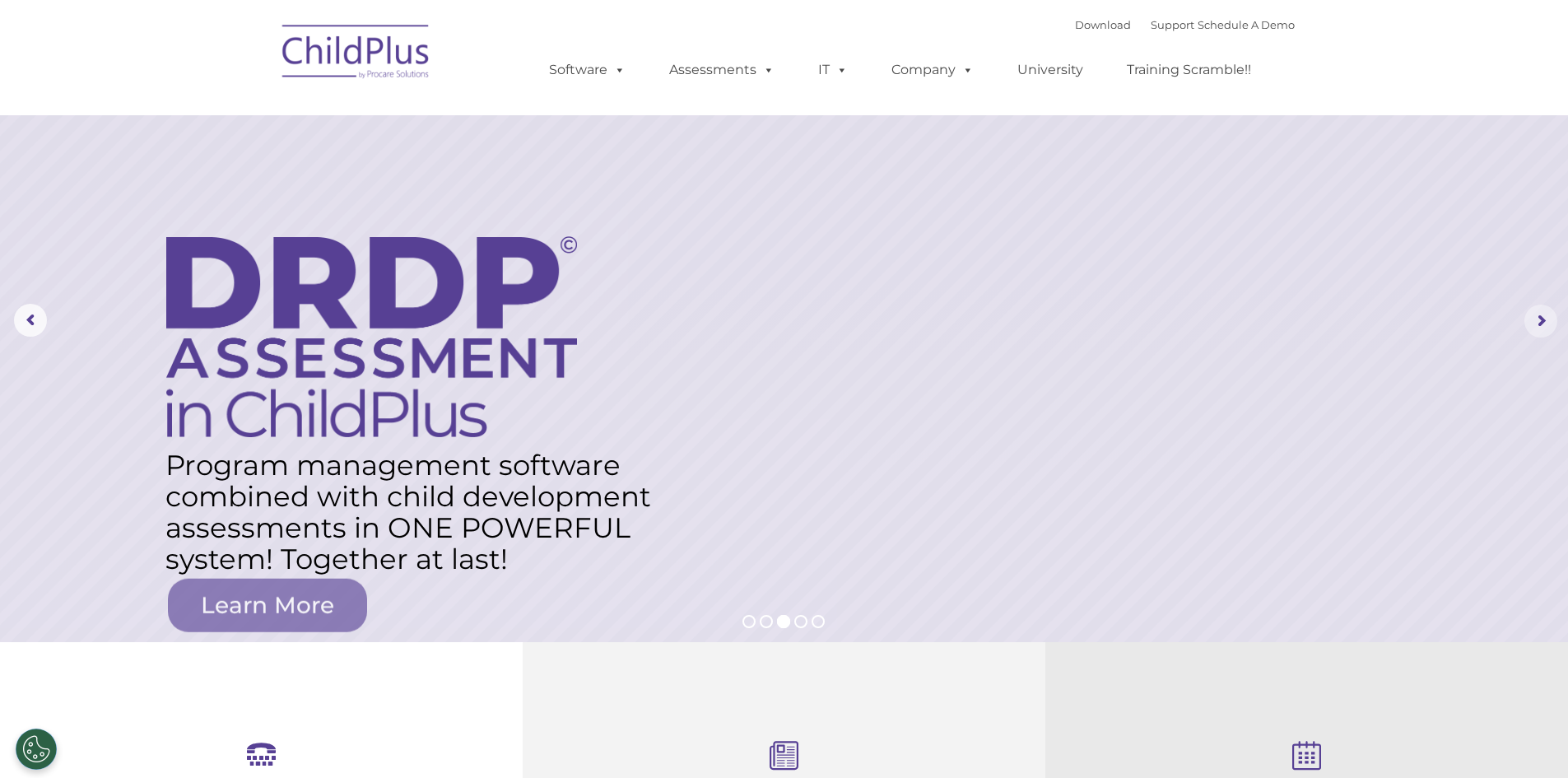
click at [1538, 326] on rs-arrow at bounding box center [1540, 321] width 33 height 33
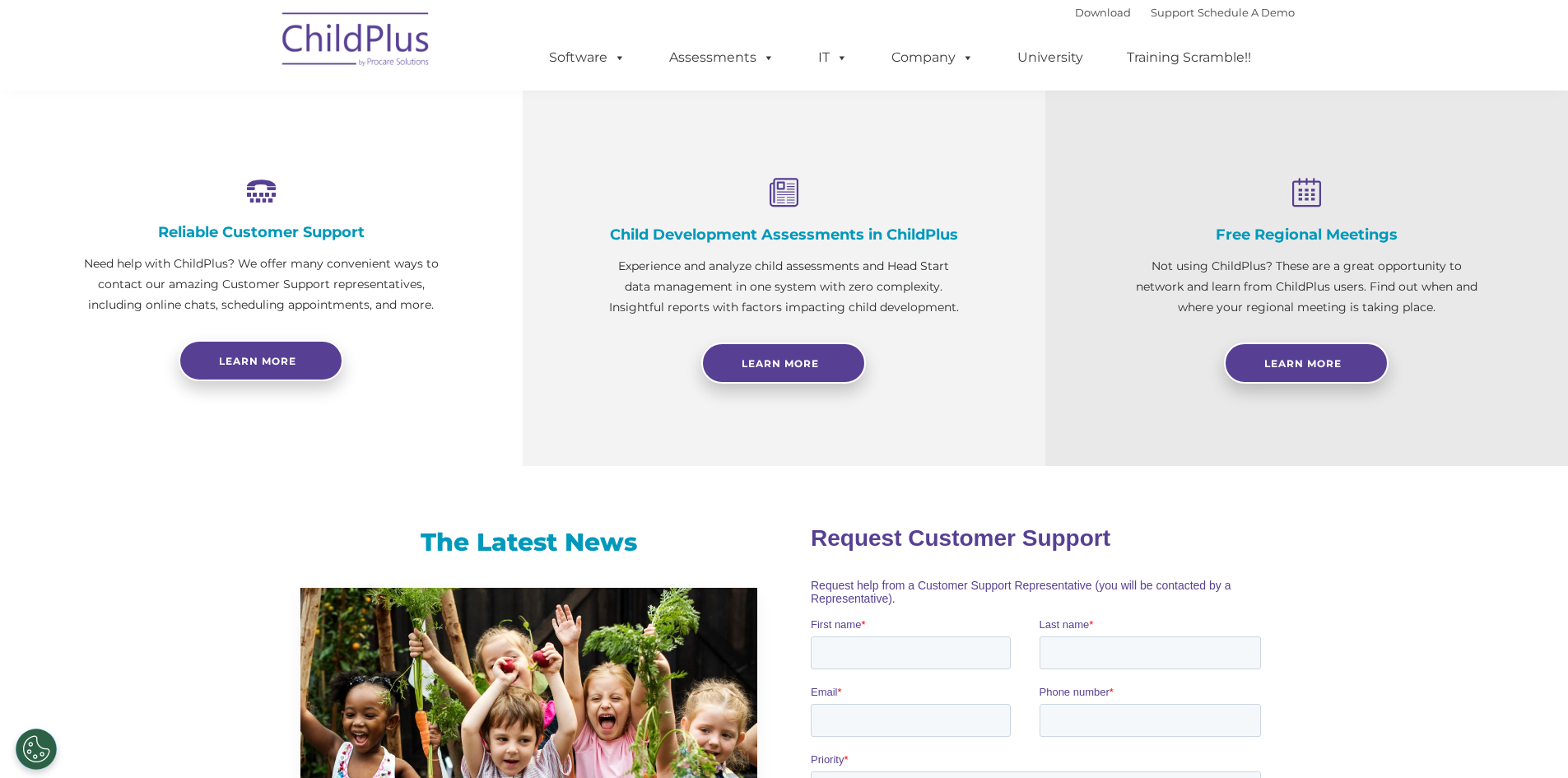
scroll to position [579, 0]
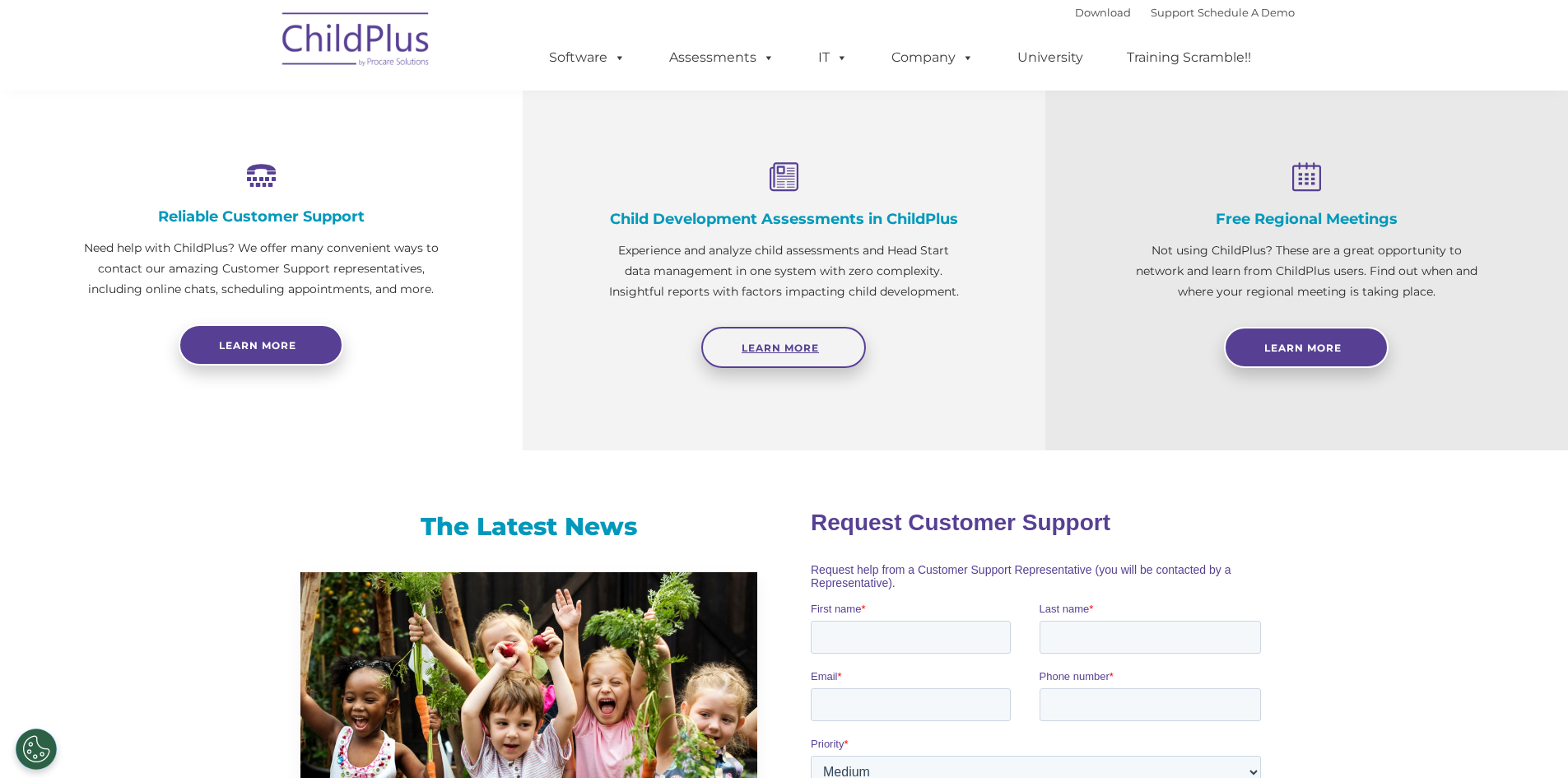
click at [795, 348] on span "Learn More" at bounding box center [780, 347] width 77 height 12
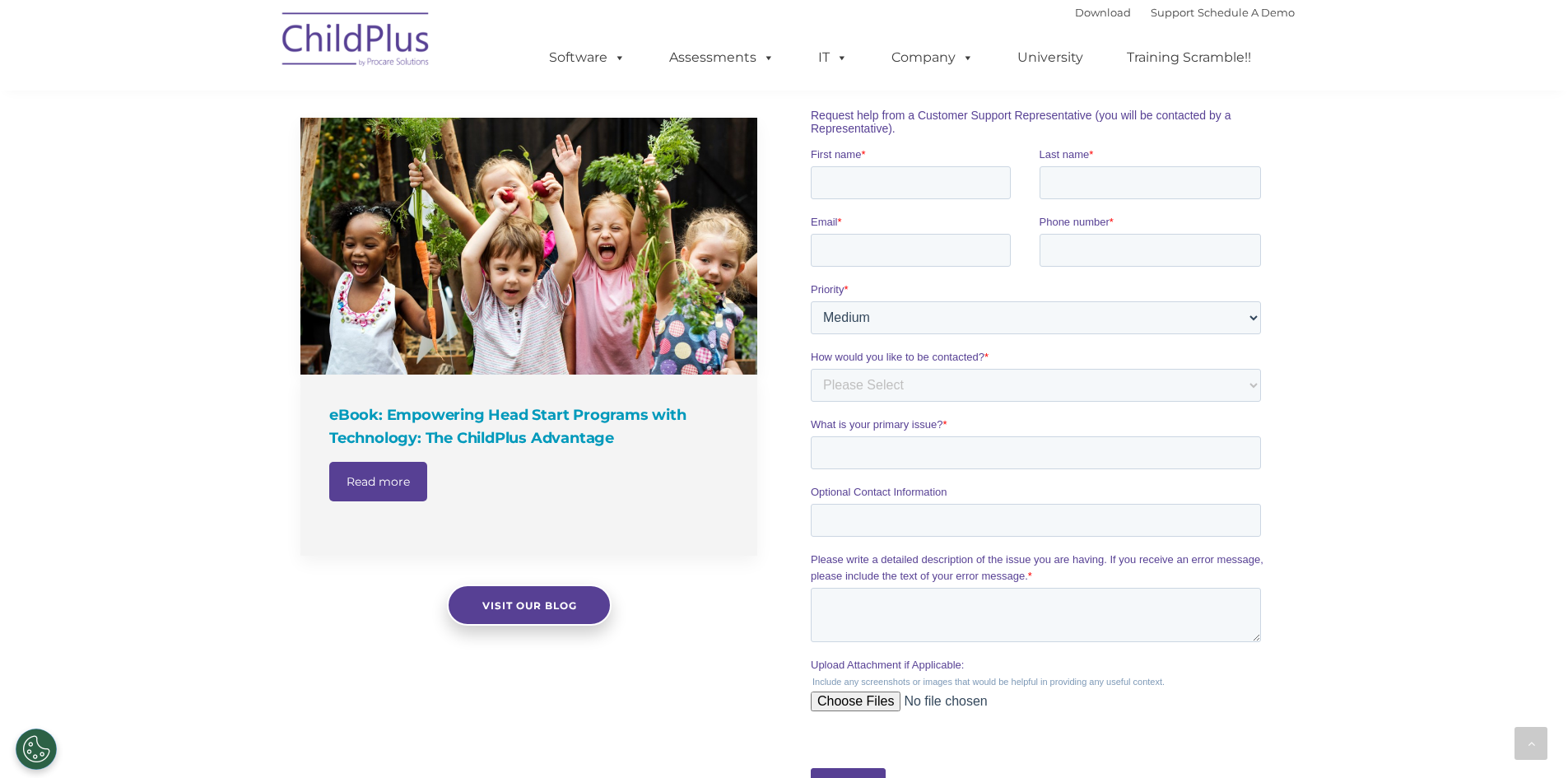
scroll to position [622, 0]
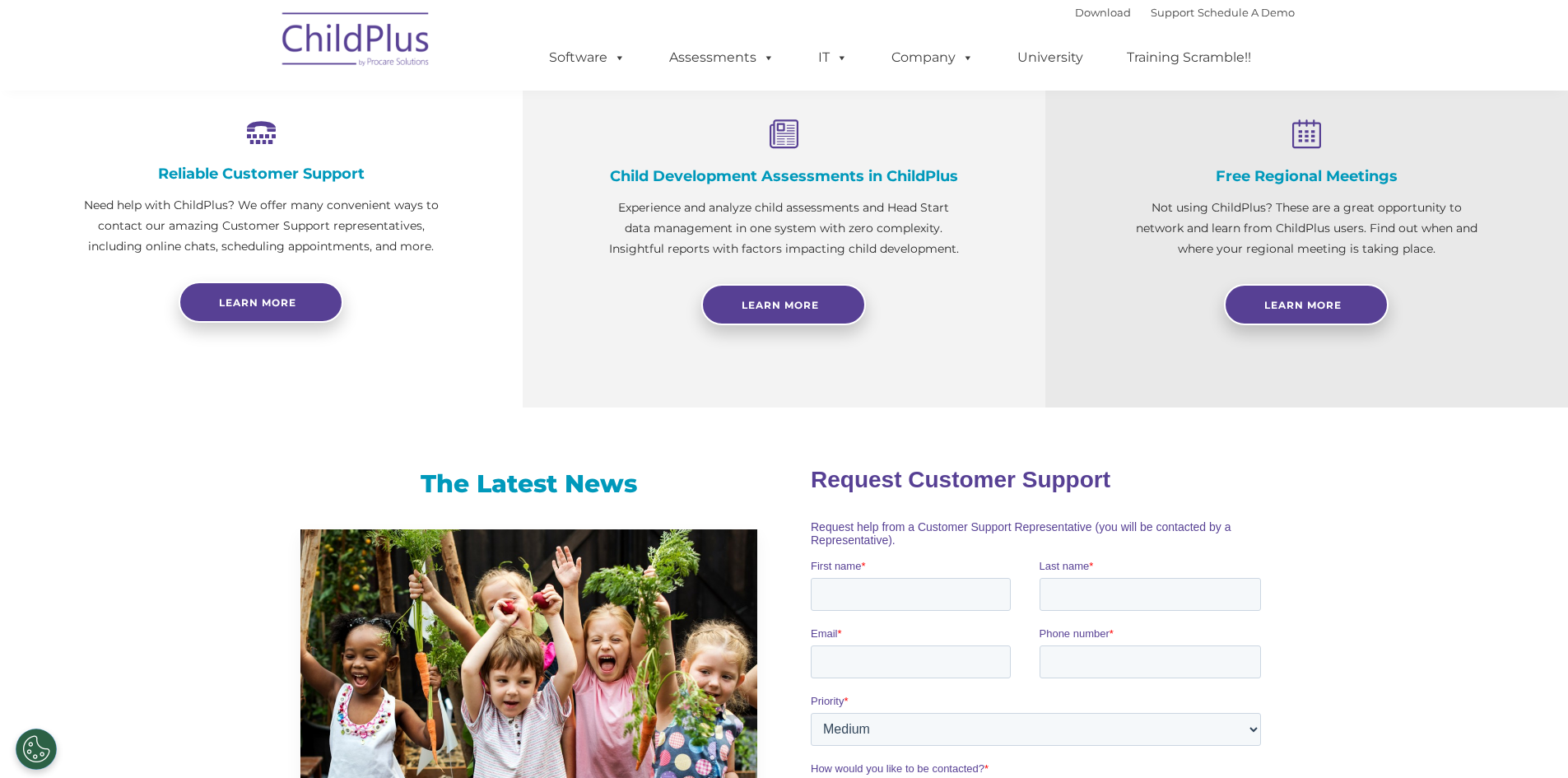
click at [431, 341] on div "Reliable Customer Support Need help with ChildPlus? We offer many convenient wa…" at bounding box center [261, 214] width 523 height 387
click at [325, 48] on img at bounding box center [356, 42] width 164 height 82
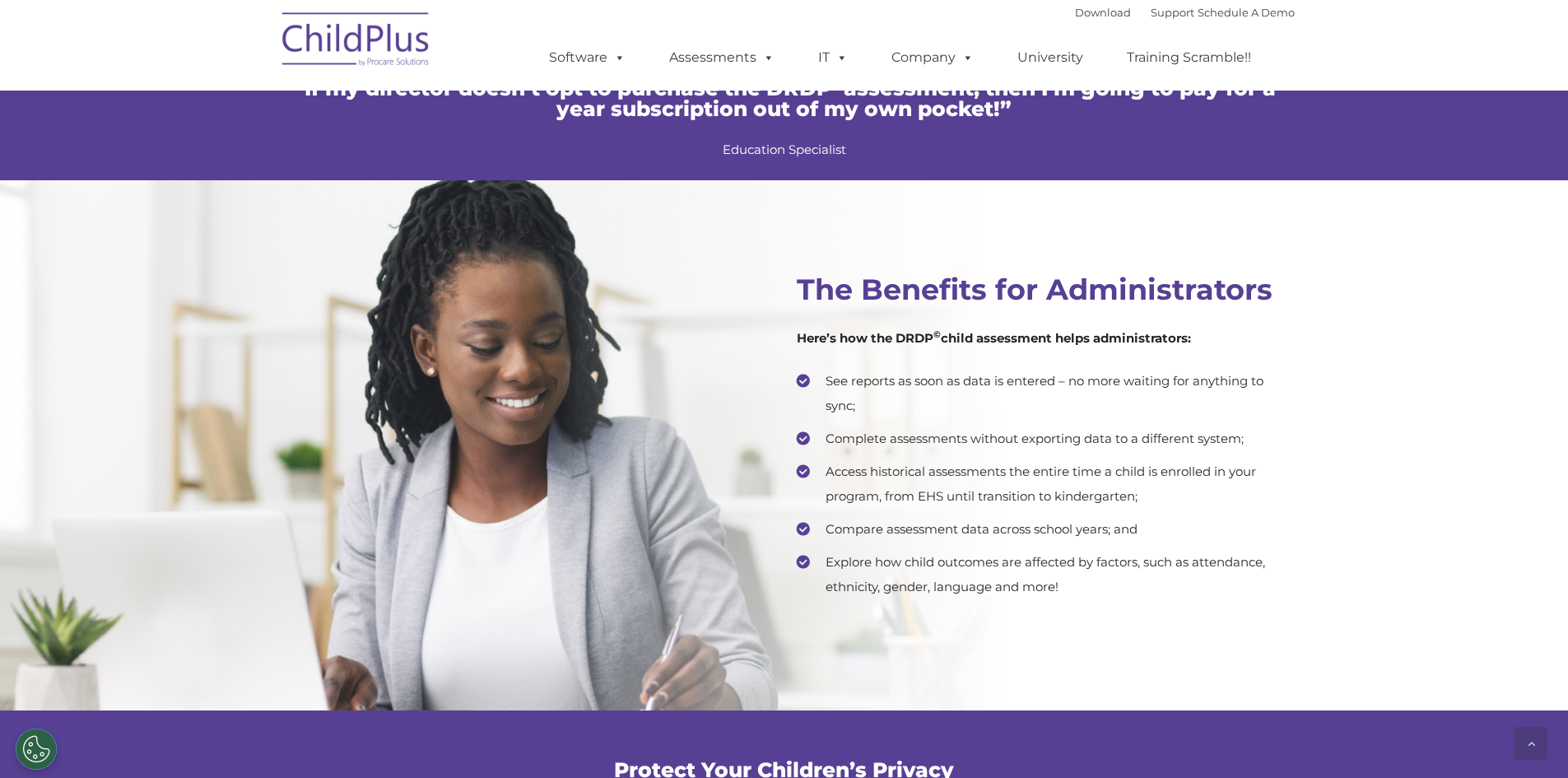
scroll to position [3135, 0]
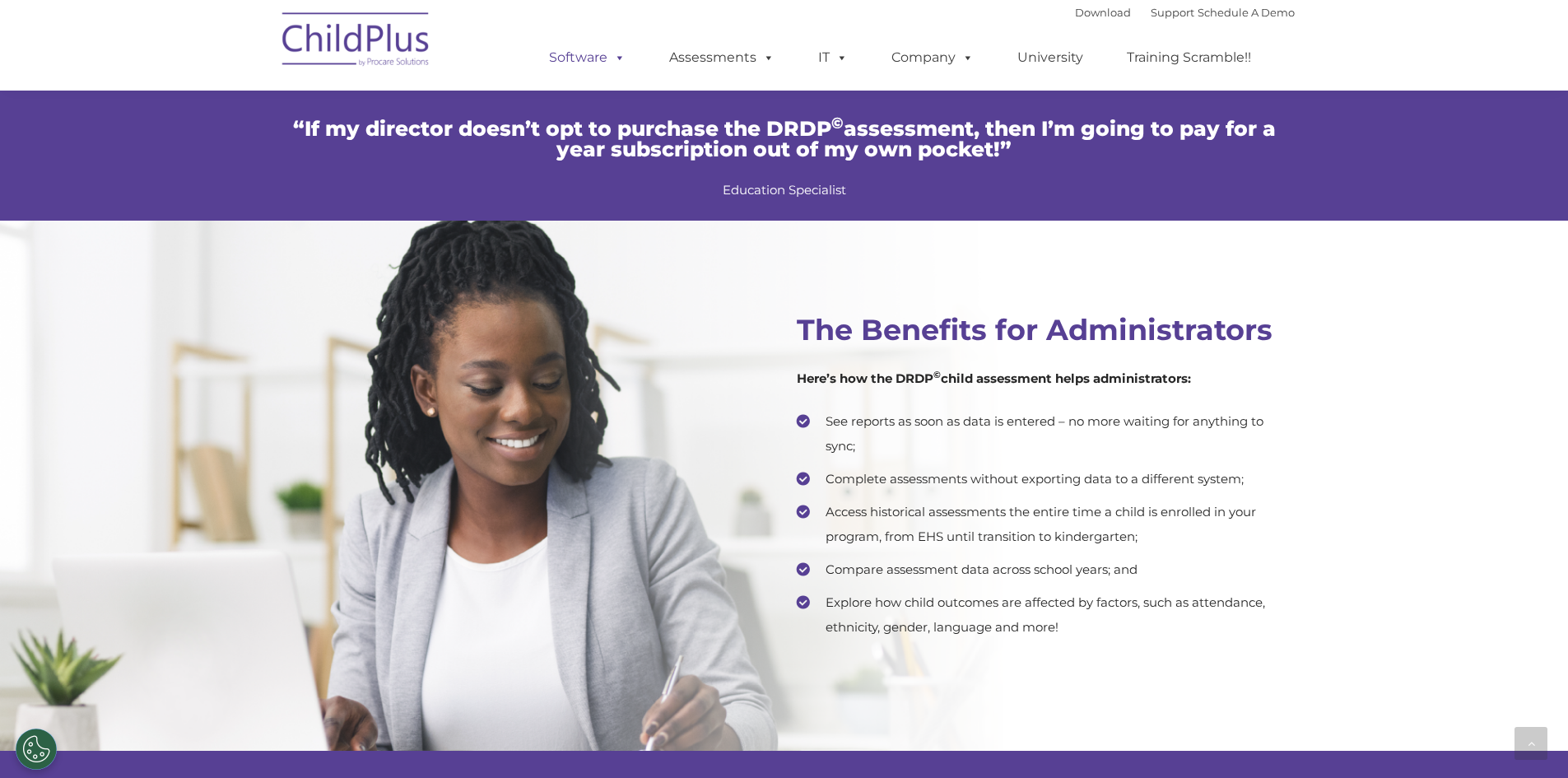
click at [619, 50] on span at bounding box center [617, 57] width 18 height 16
click at [1089, 6] on link "Download" at bounding box center [1103, 12] width 56 height 13
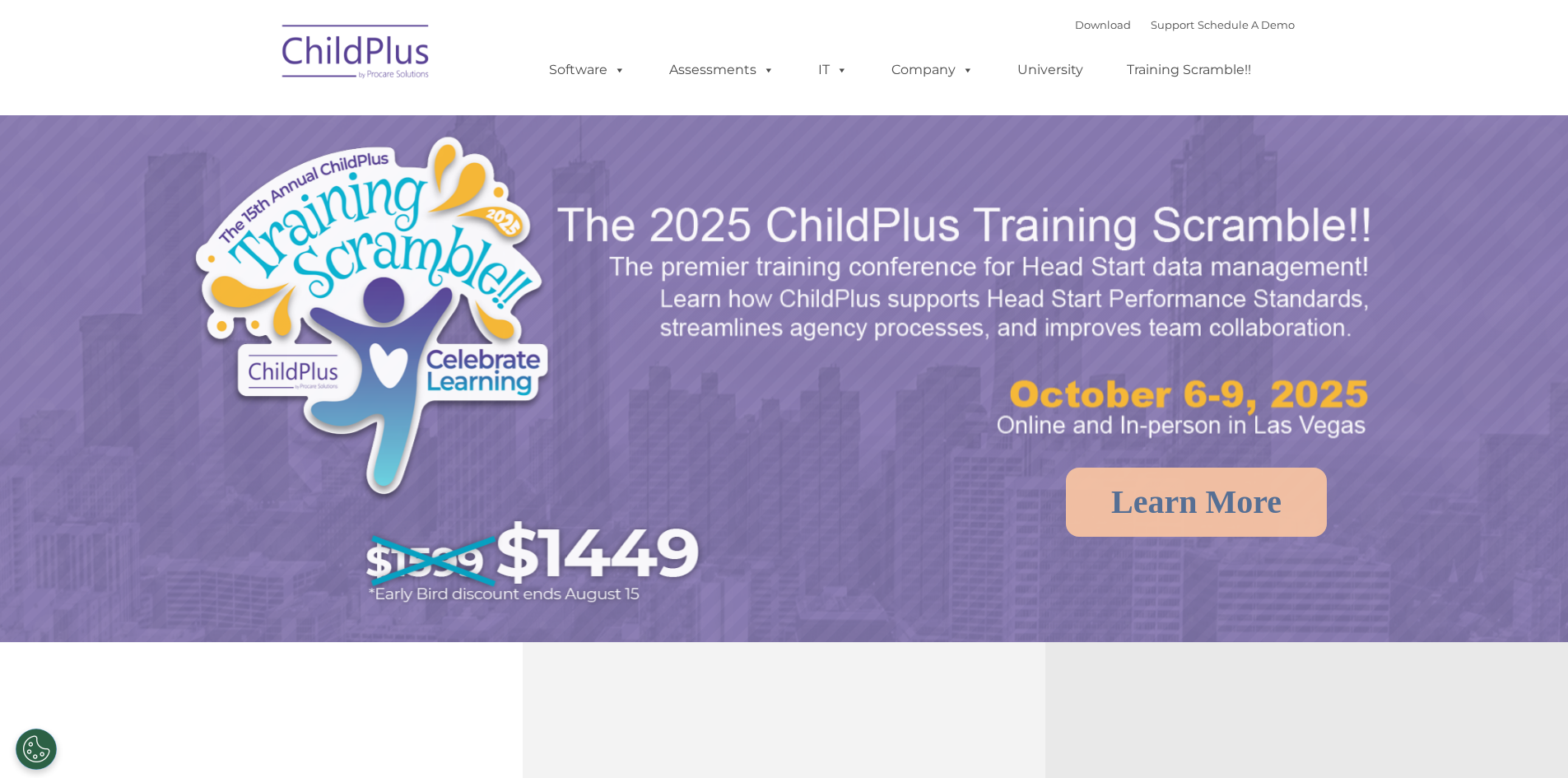
select select "MEDIUM"
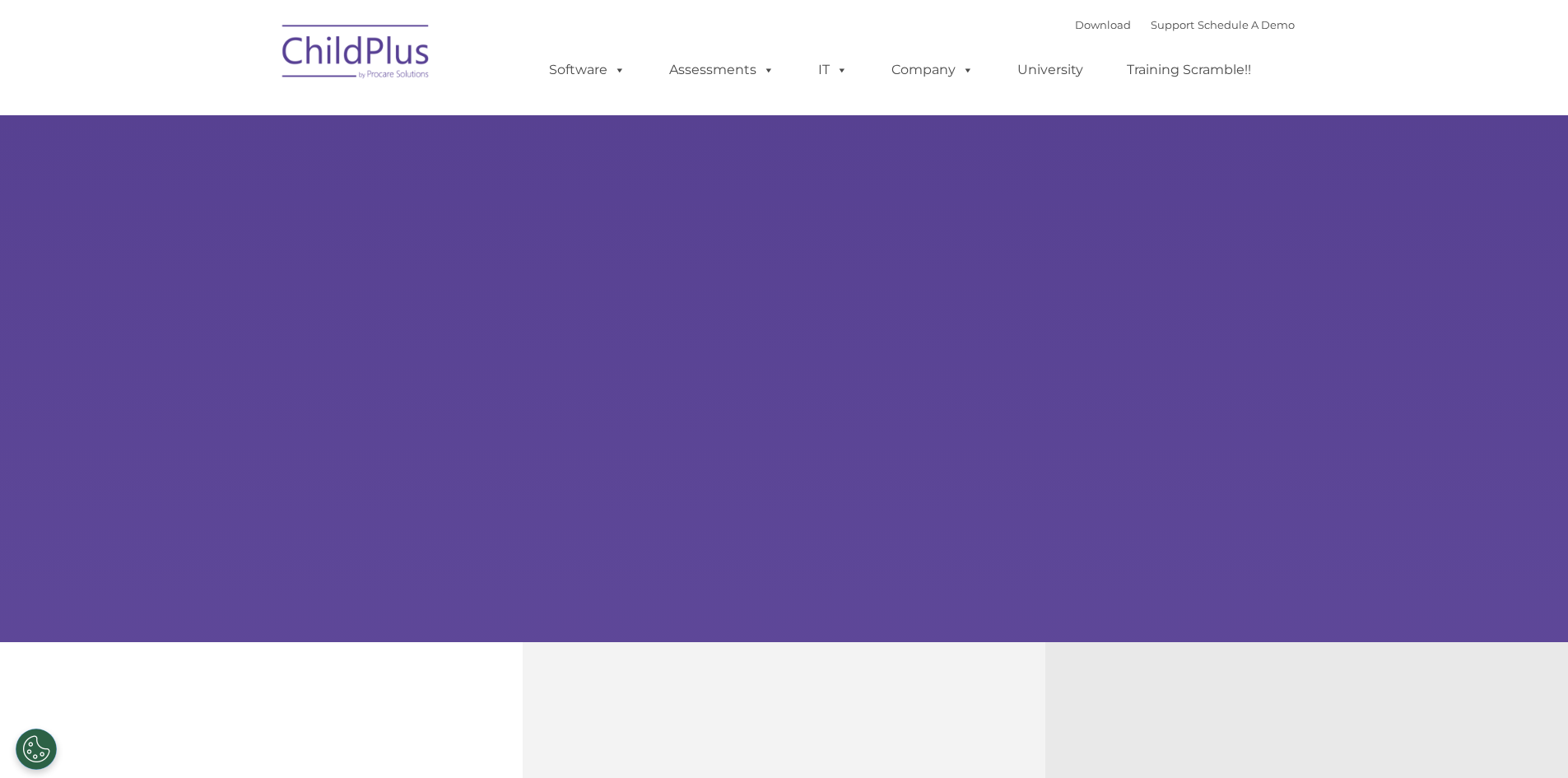
type input ""
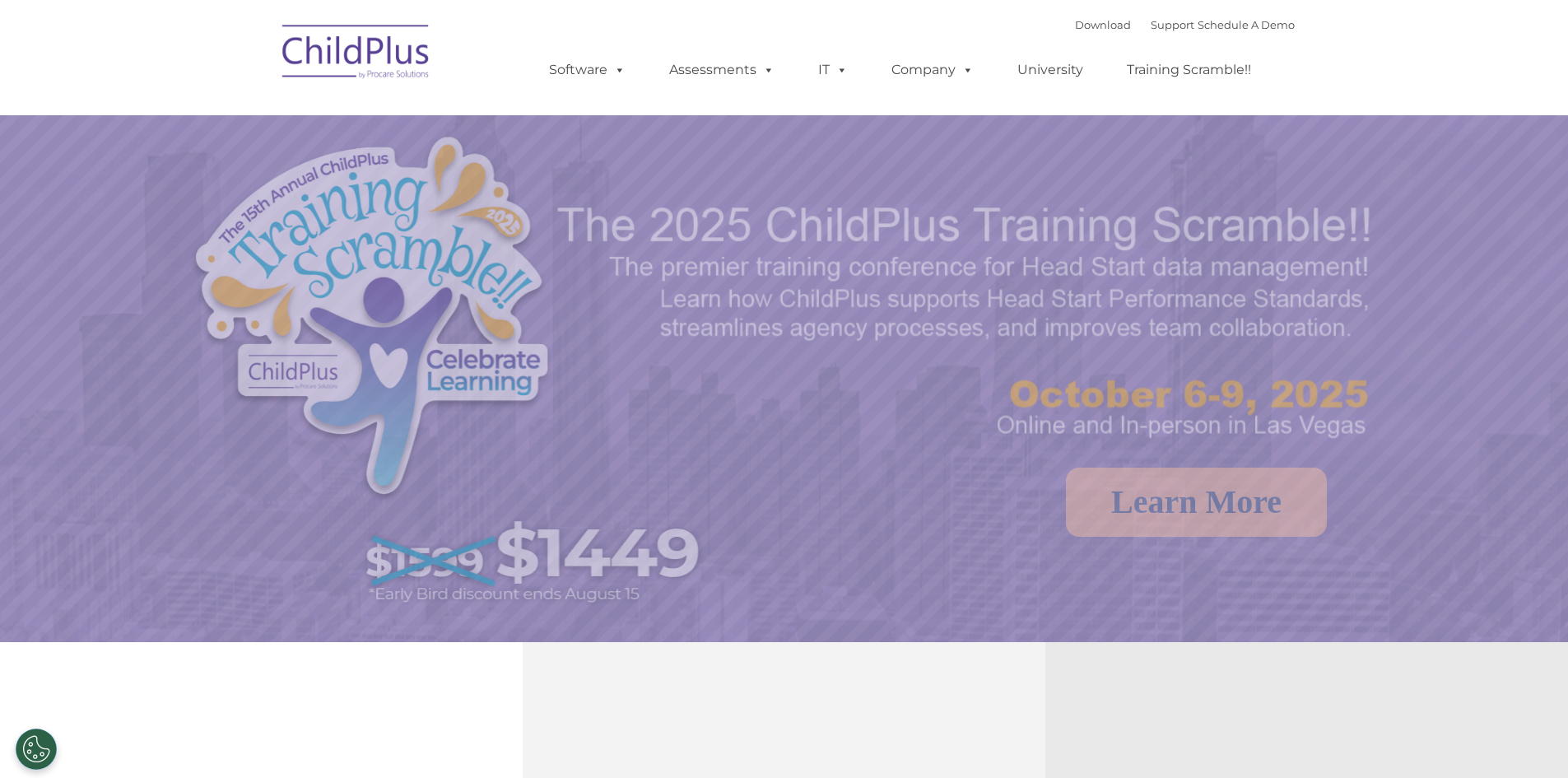
select select "MEDIUM"
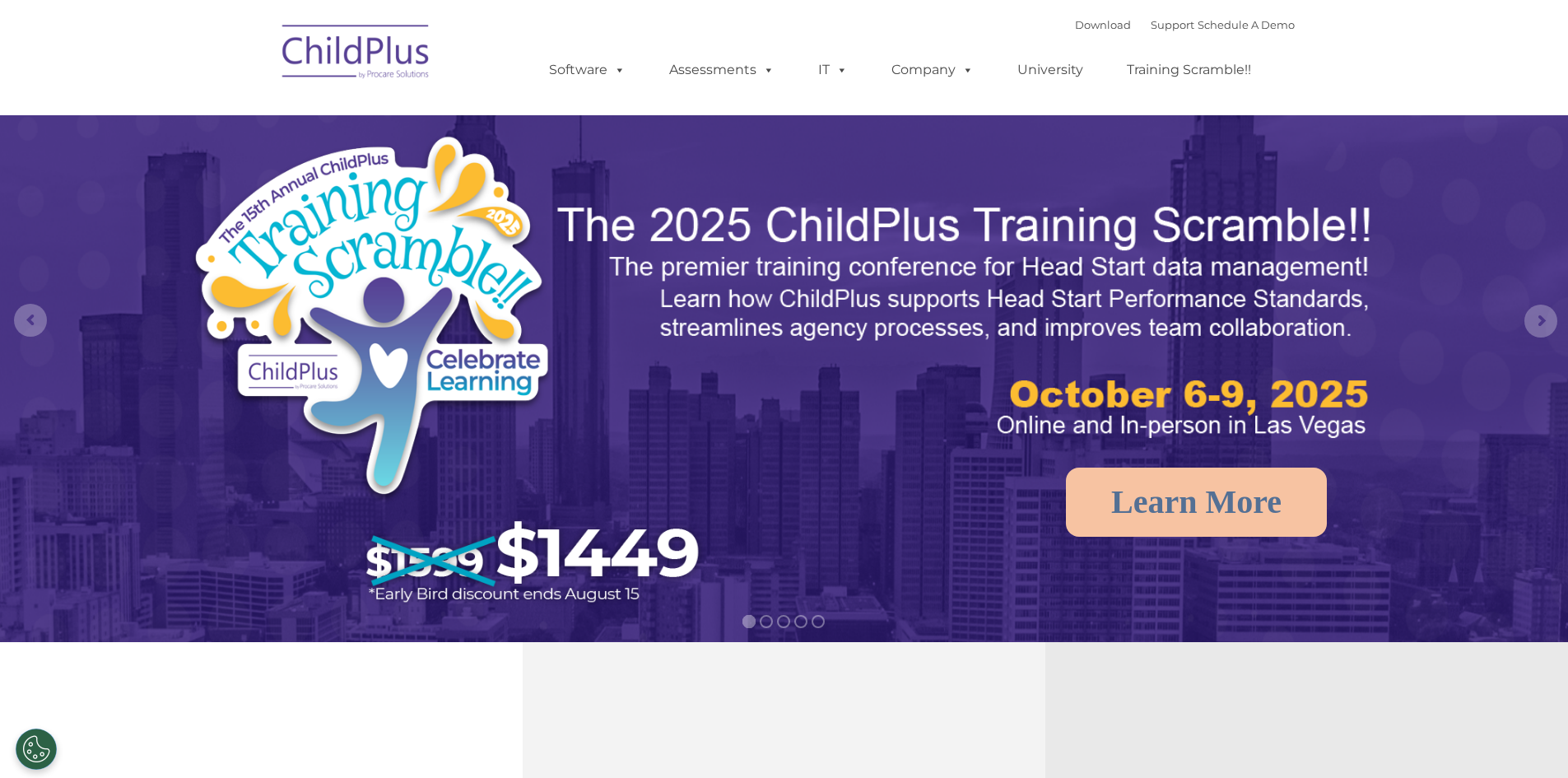
click at [348, 58] on img at bounding box center [356, 53] width 164 height 82
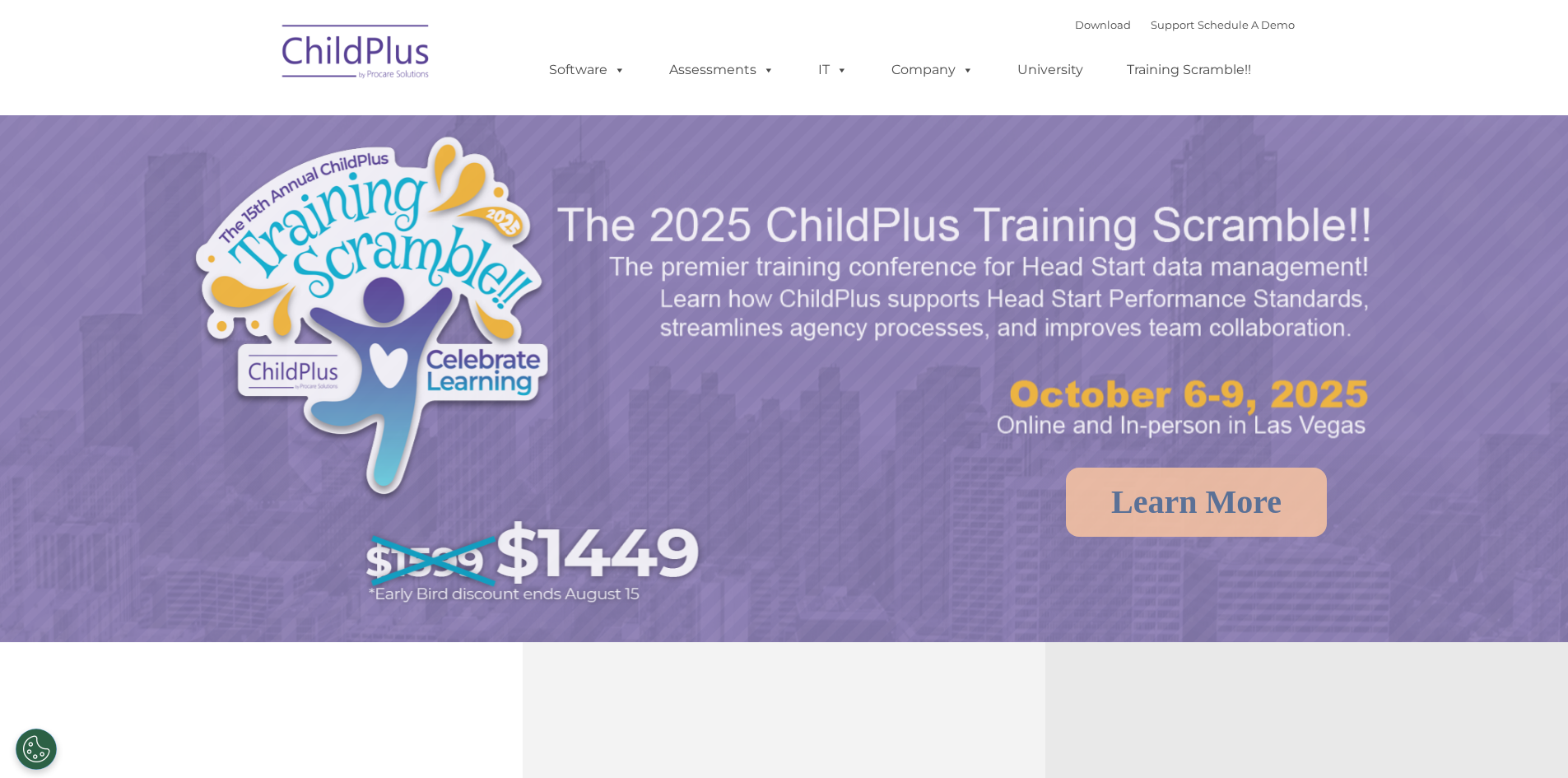
select select "MEDIUM"
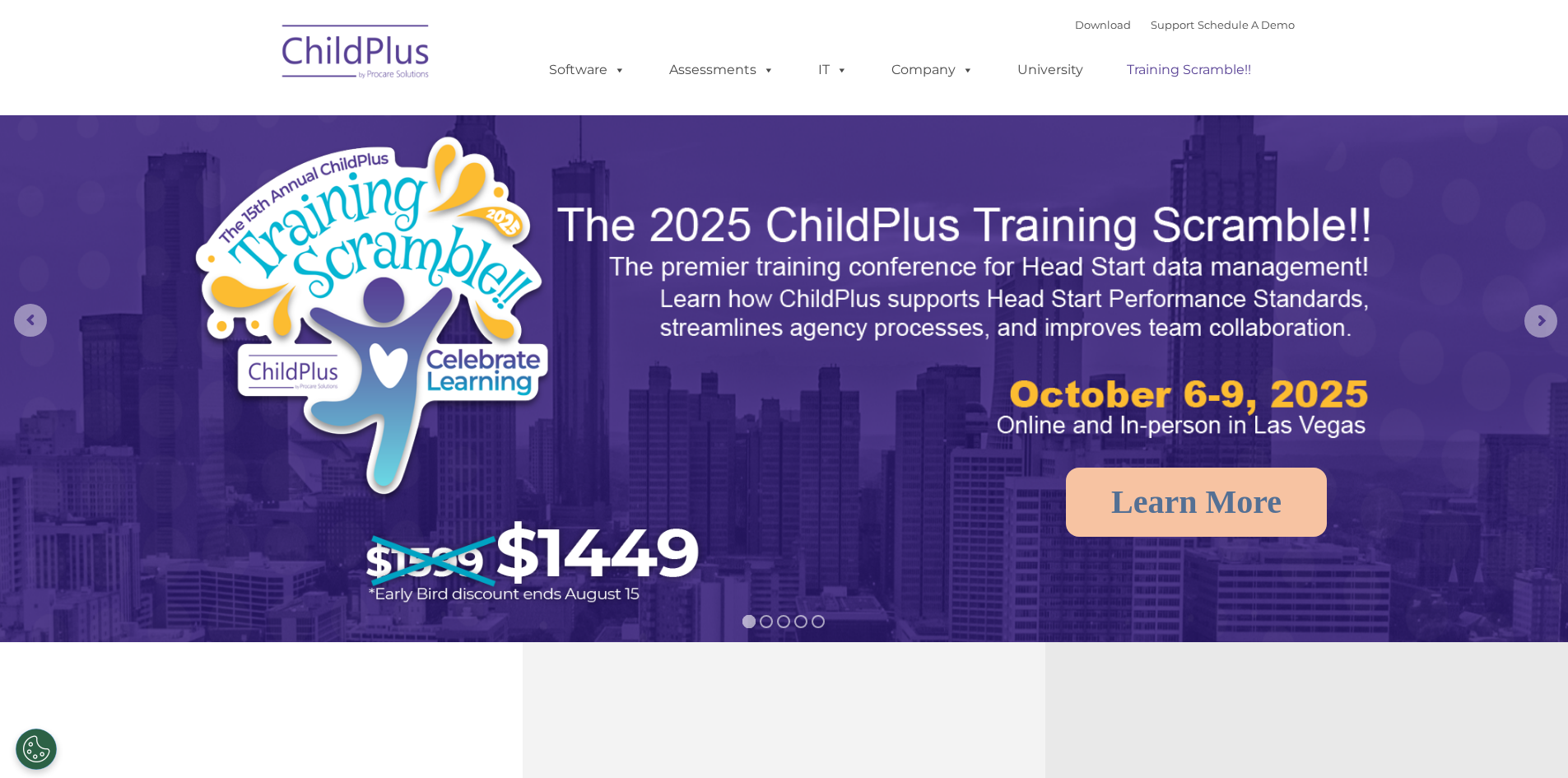
click at [1203, 61] on link "Training Scramble!!" at bounding box center [1189, 69] width 157 height 33
click at [872, 69] on ul "Software ChildPlus: The original and most widely-used Head Start data managemen…" at bounding box center [905, 69] width 779 height 66
click at [931, 64] on link "Company" at bounding box center [932, 69] width 115 height 33
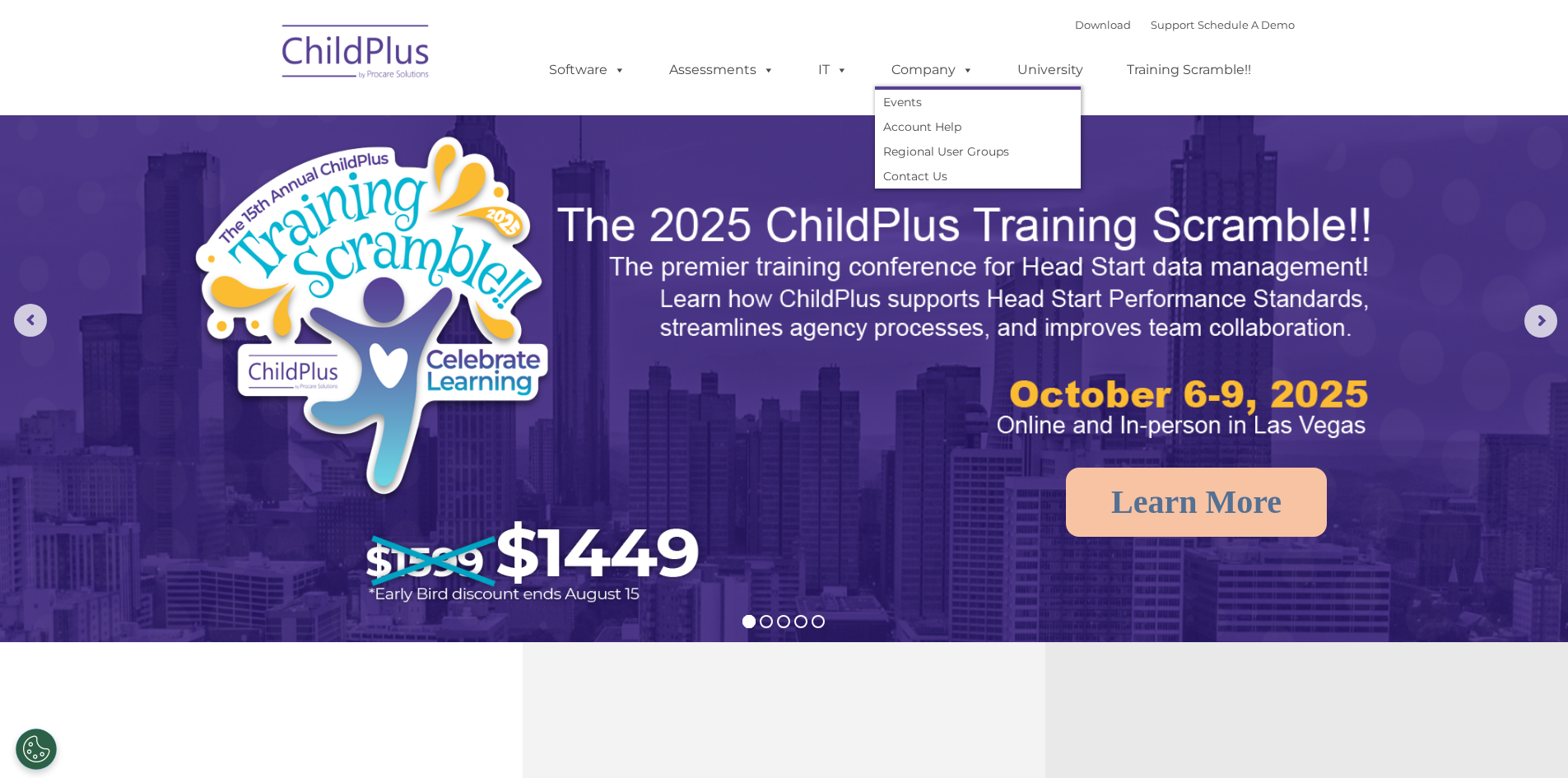
click at [842, 10] on nav "Download Support | Schedule A Demo  MENU MENU Software ChildPlus: The original…" at bounding box center [784, 57] width 1568 height 115
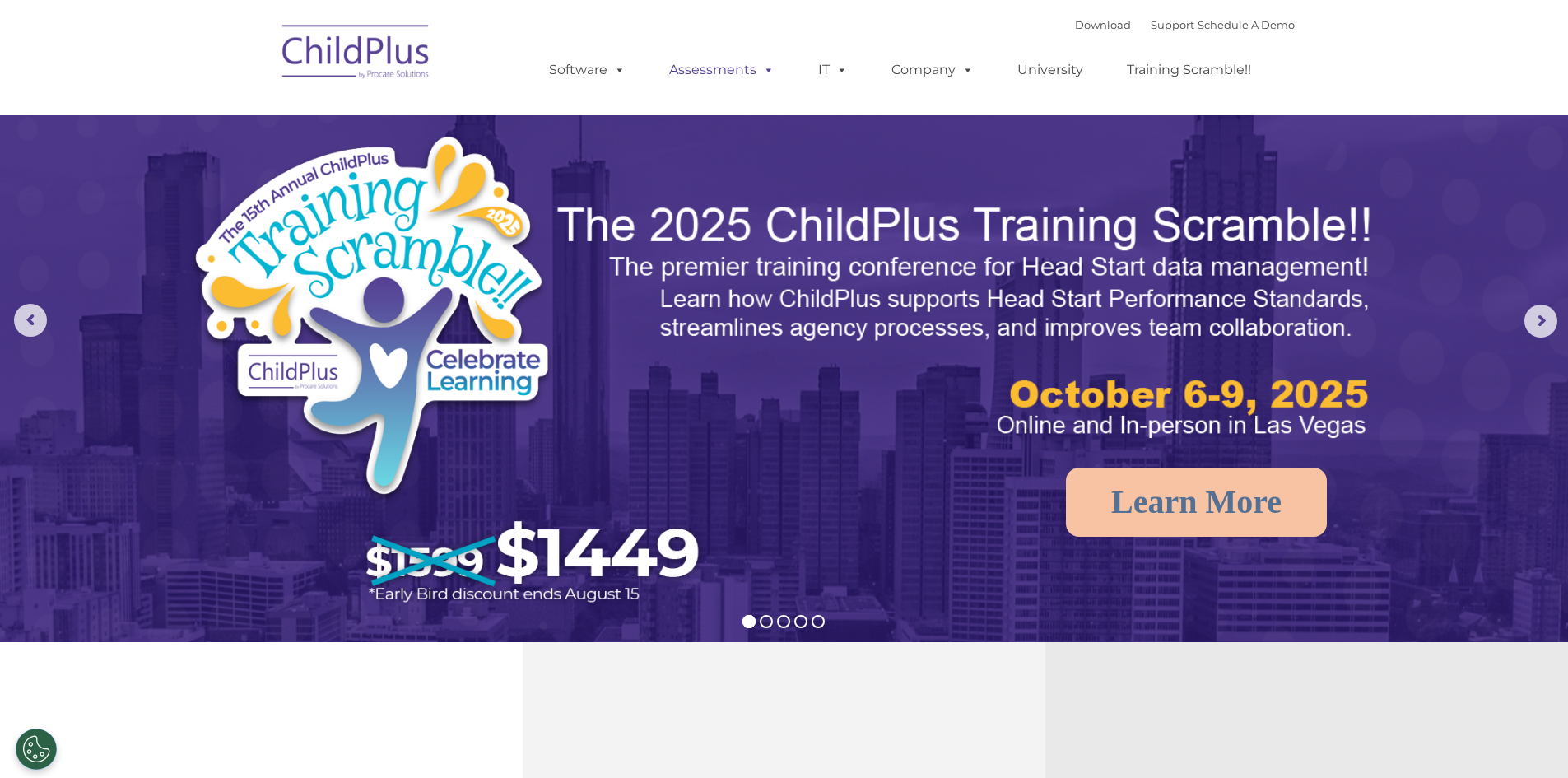
click at [744, 54] on link "Assessments" at bounding box center [723, 69] width 139 height 33
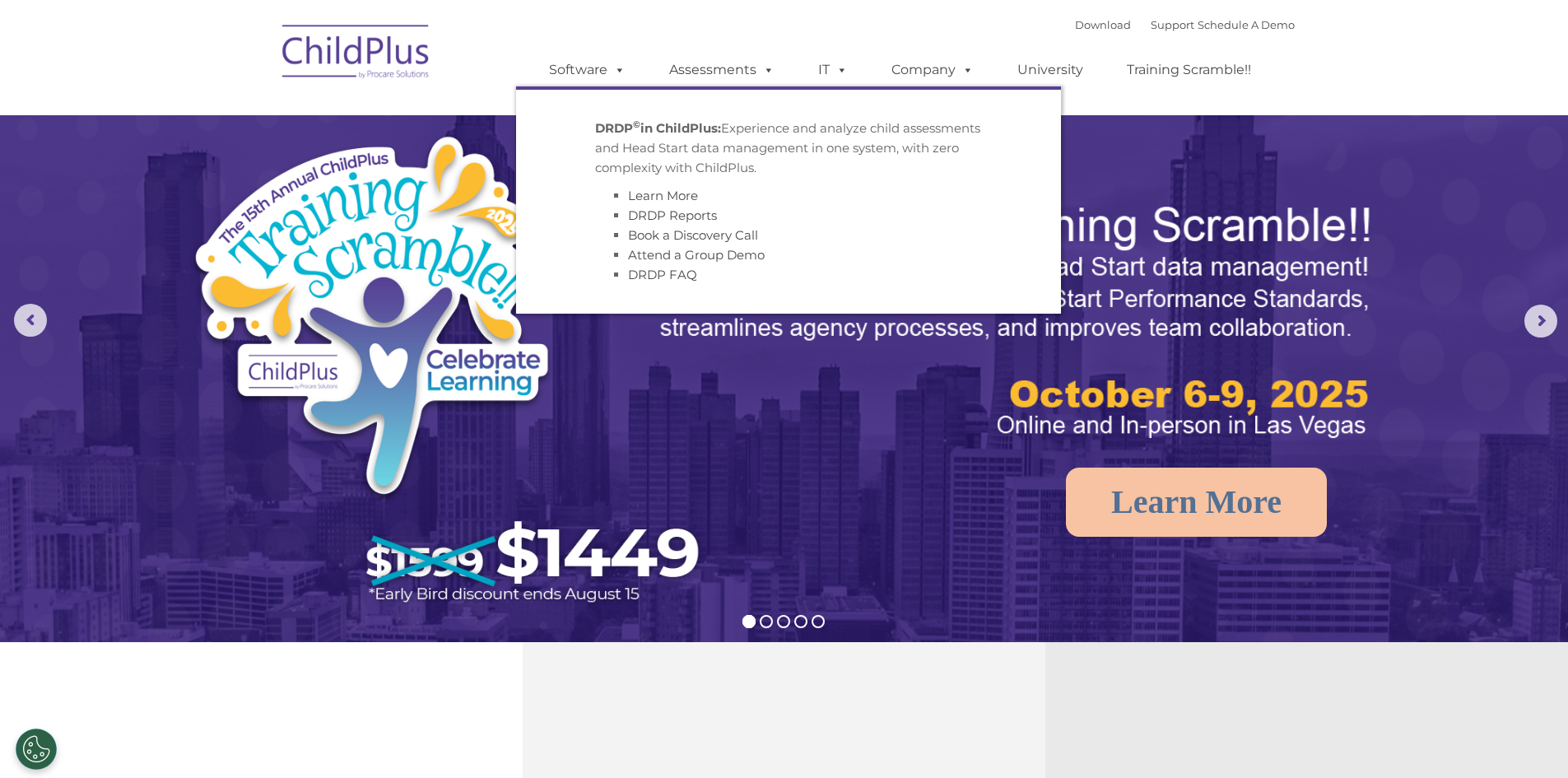
click at [546, 34] on div "Download Support | Schedule A Demo  MENU MENU Software ChildPlus: The original…" at bounding box center [905, 56] width 779 height 90
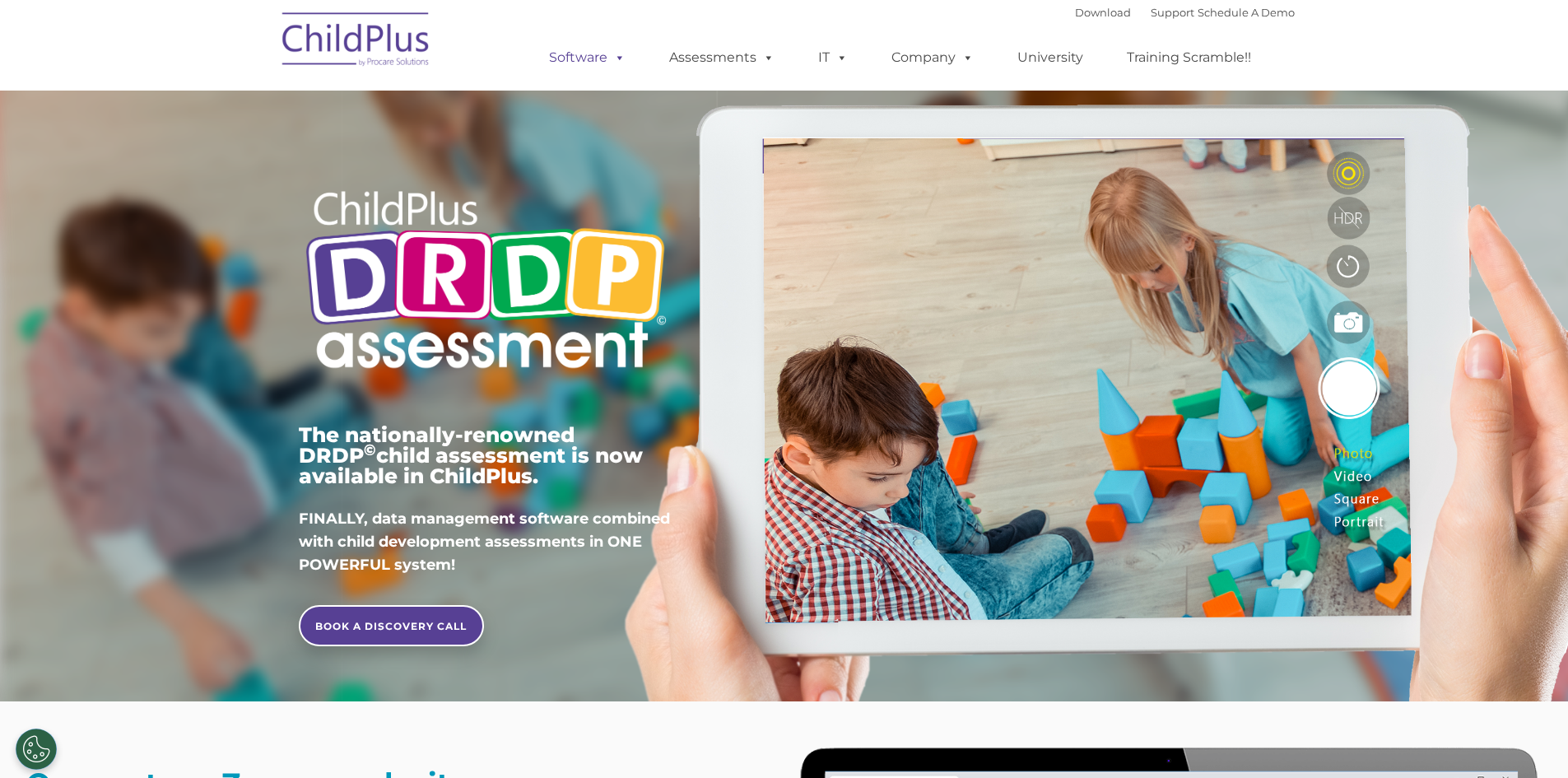
click at [584, 69] on link "Software" at bounding box center [587, 57] width 110 height 33
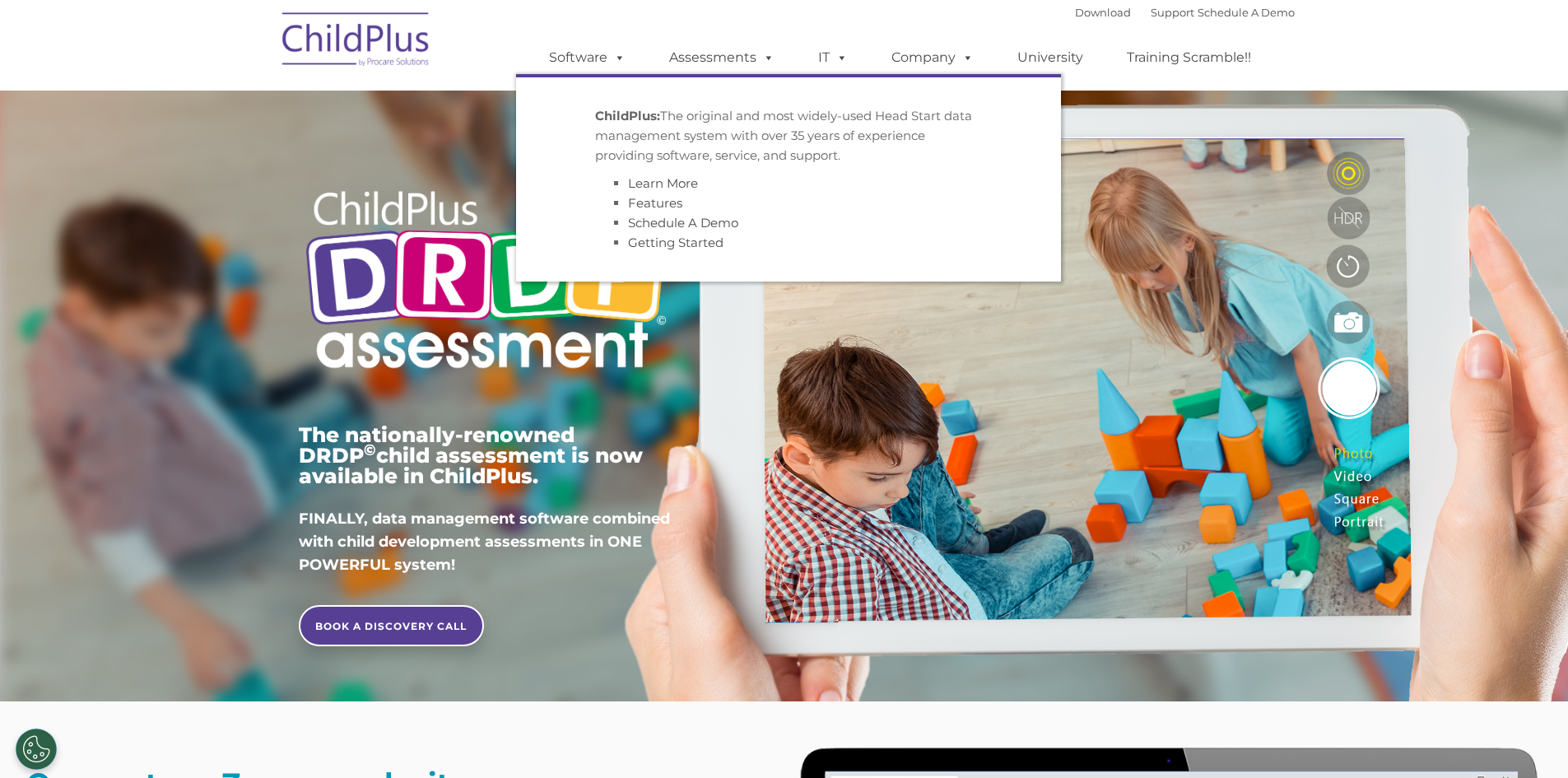
click at [467, 44] on div "Download Support | Schedule A Demo  MENU MENU Software ChildPlus: The original…" at bounding box center [784, 45] width 1021 height 90
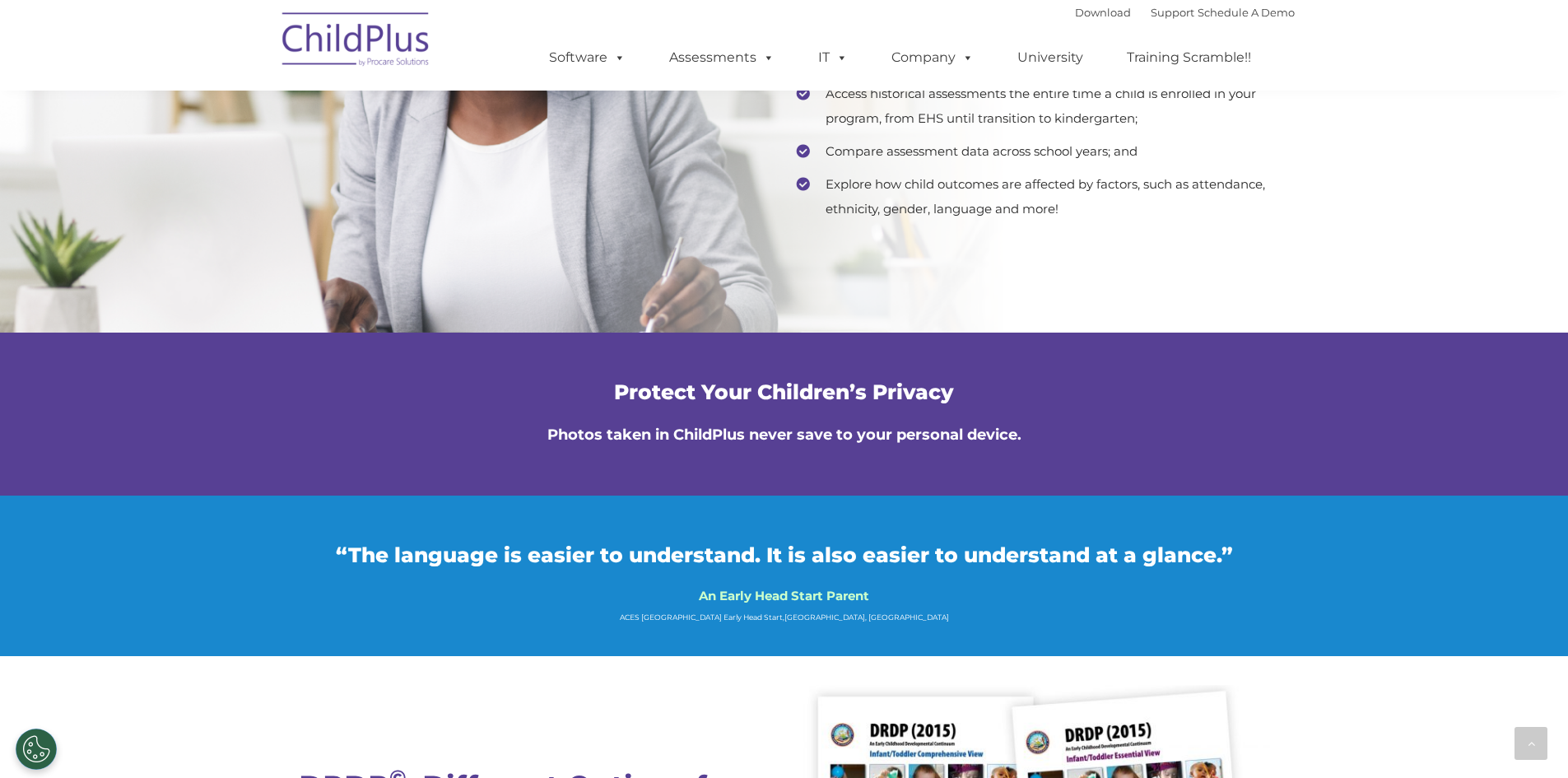
scroll to position [3578, 0]
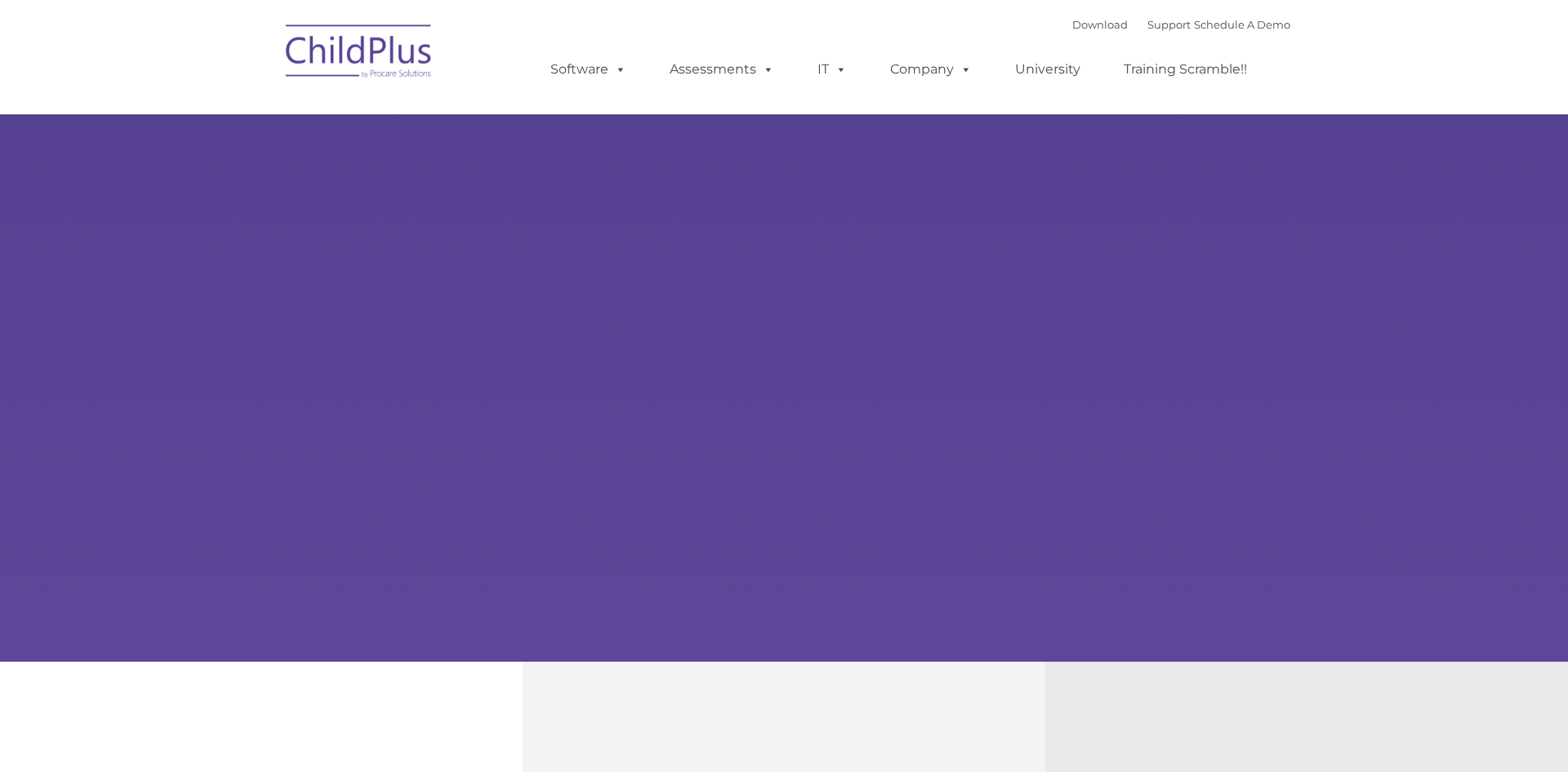
type input ""
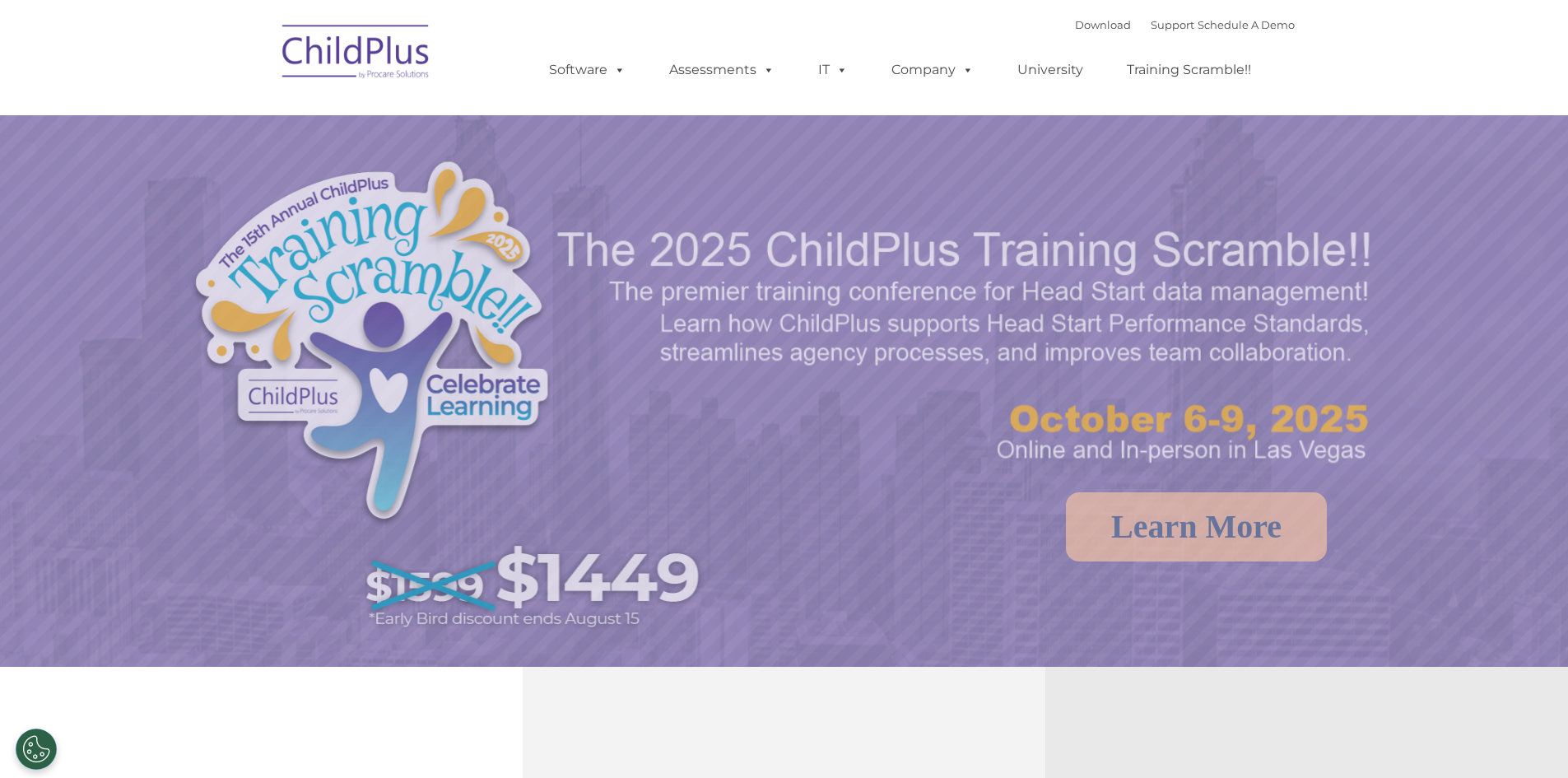
select select "MEDIUM"
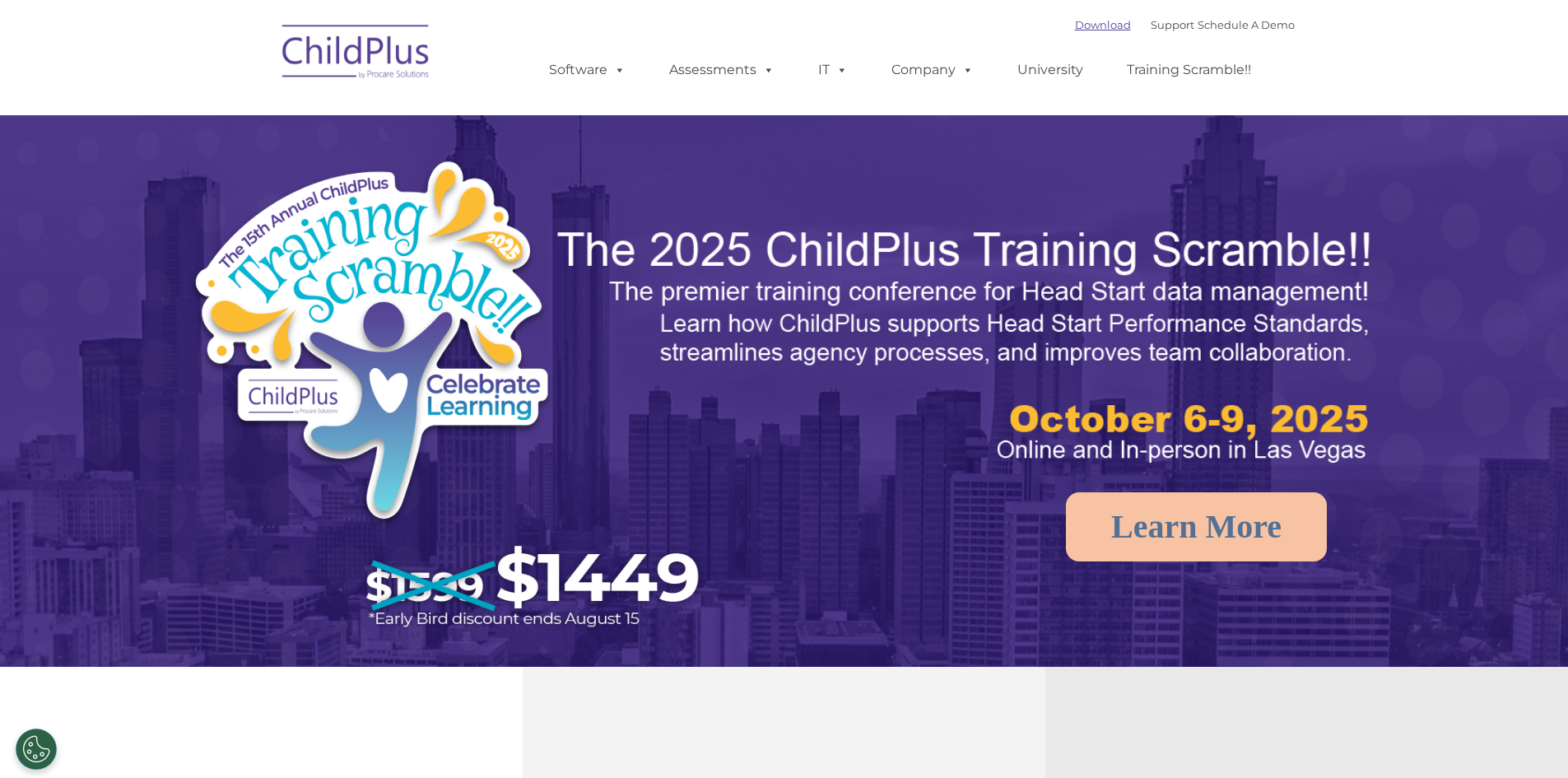
click at [1077, 27] on link "Download" at bounding box center [1103, 24] width 56 height 13
click at [1075, 18] on link "Download" at bounding box center [1103, 24] width 56 height 13
click at [622, 66] on span at bounding box center [617, 69] width 18 height 16
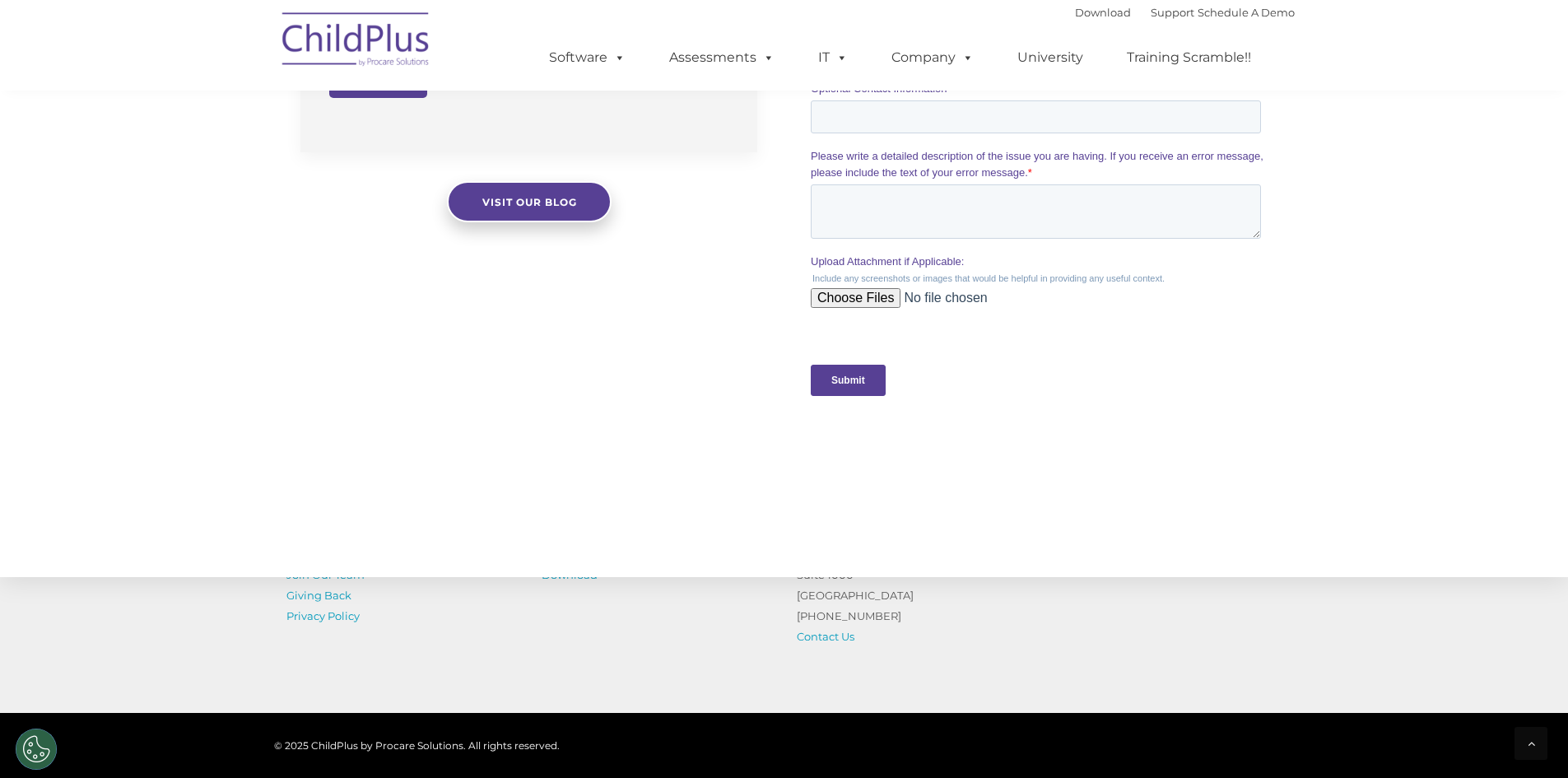
scroll to position [1611, 0]
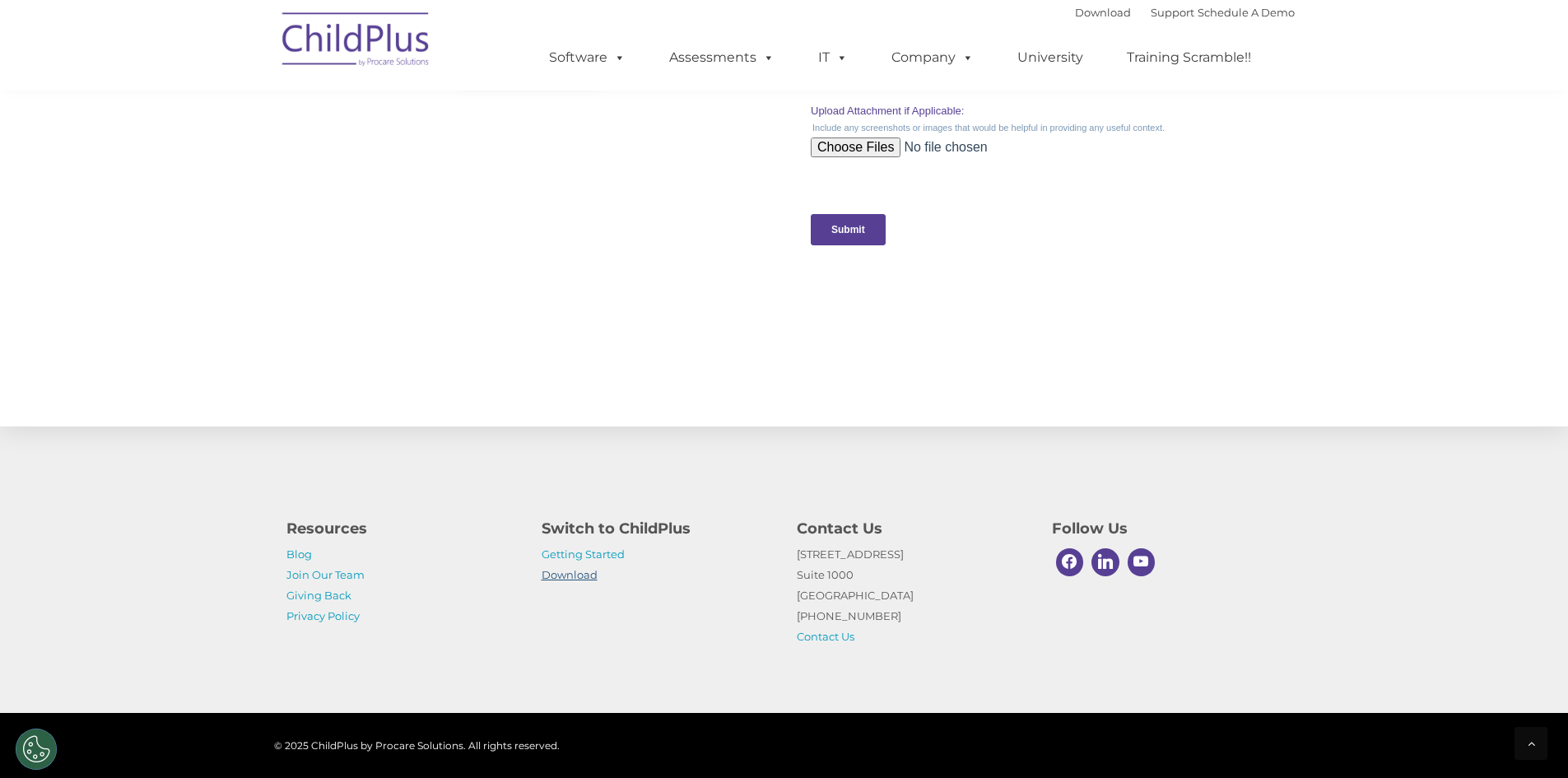
click at [584, 570] on link "Download" at bounding box center [569, 574] width 56 height 13
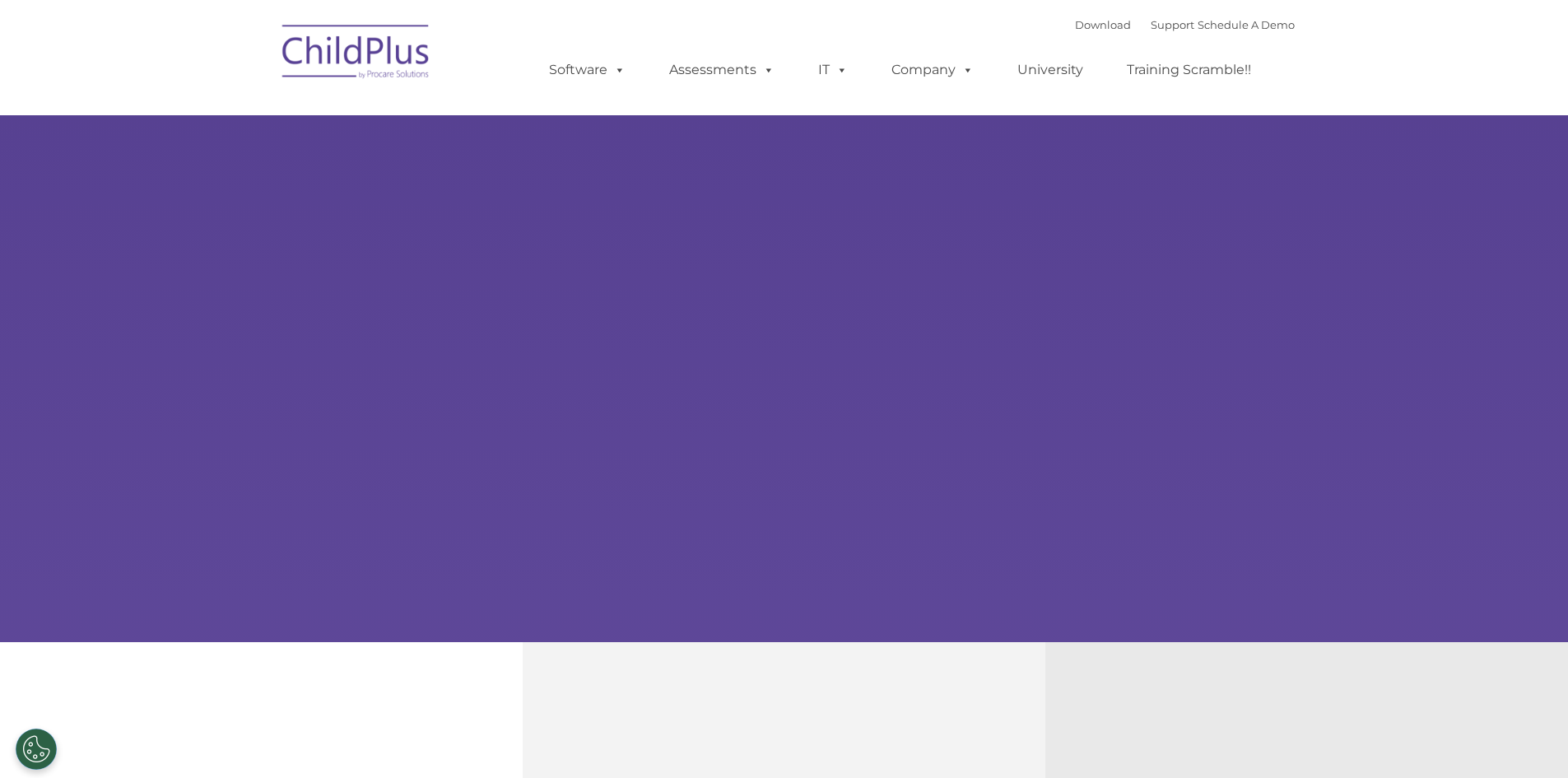
select select "MEDIUM"
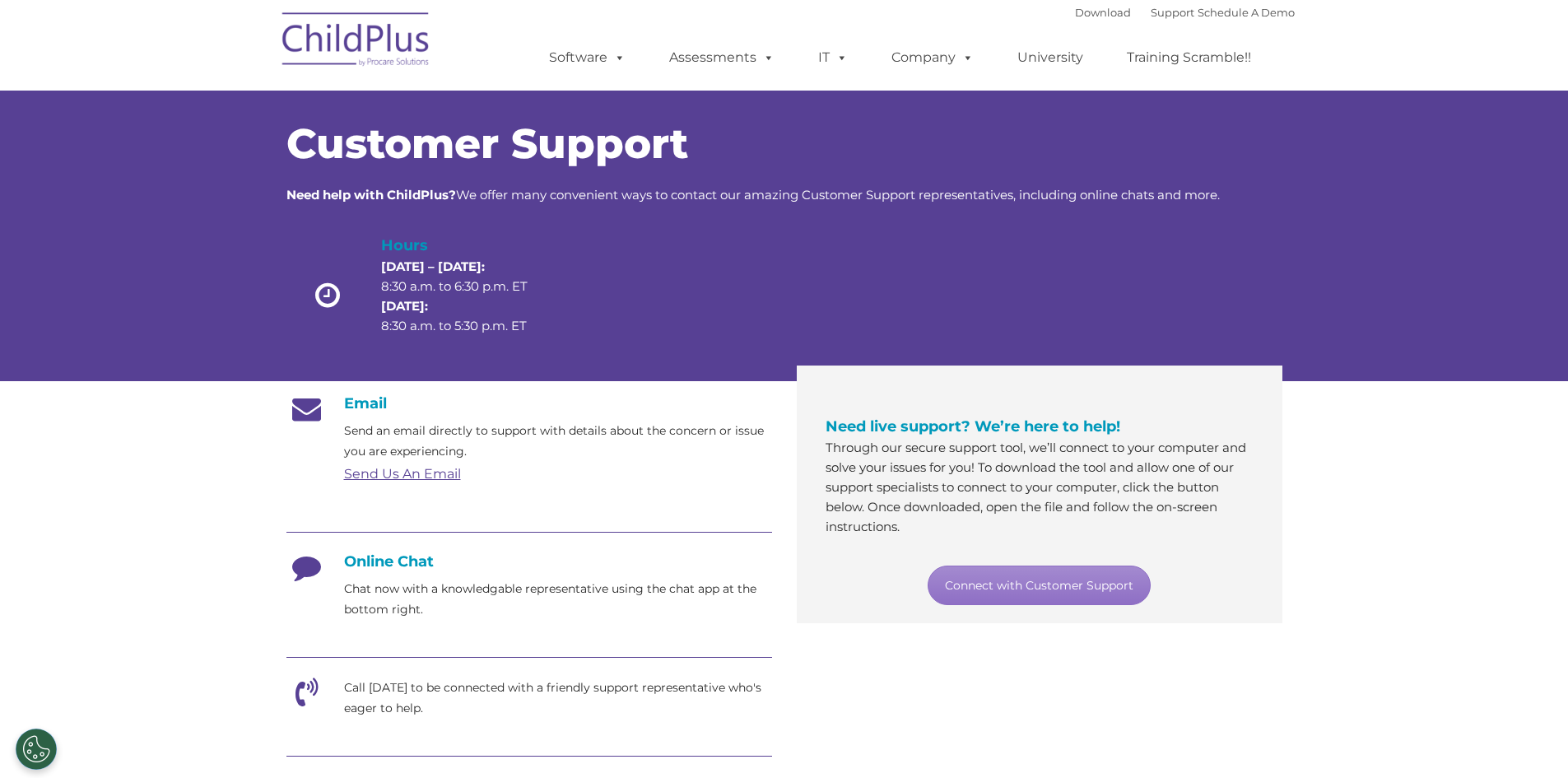
click at [370, 36] on img at bounding box center [356, 42] width 164 height 82
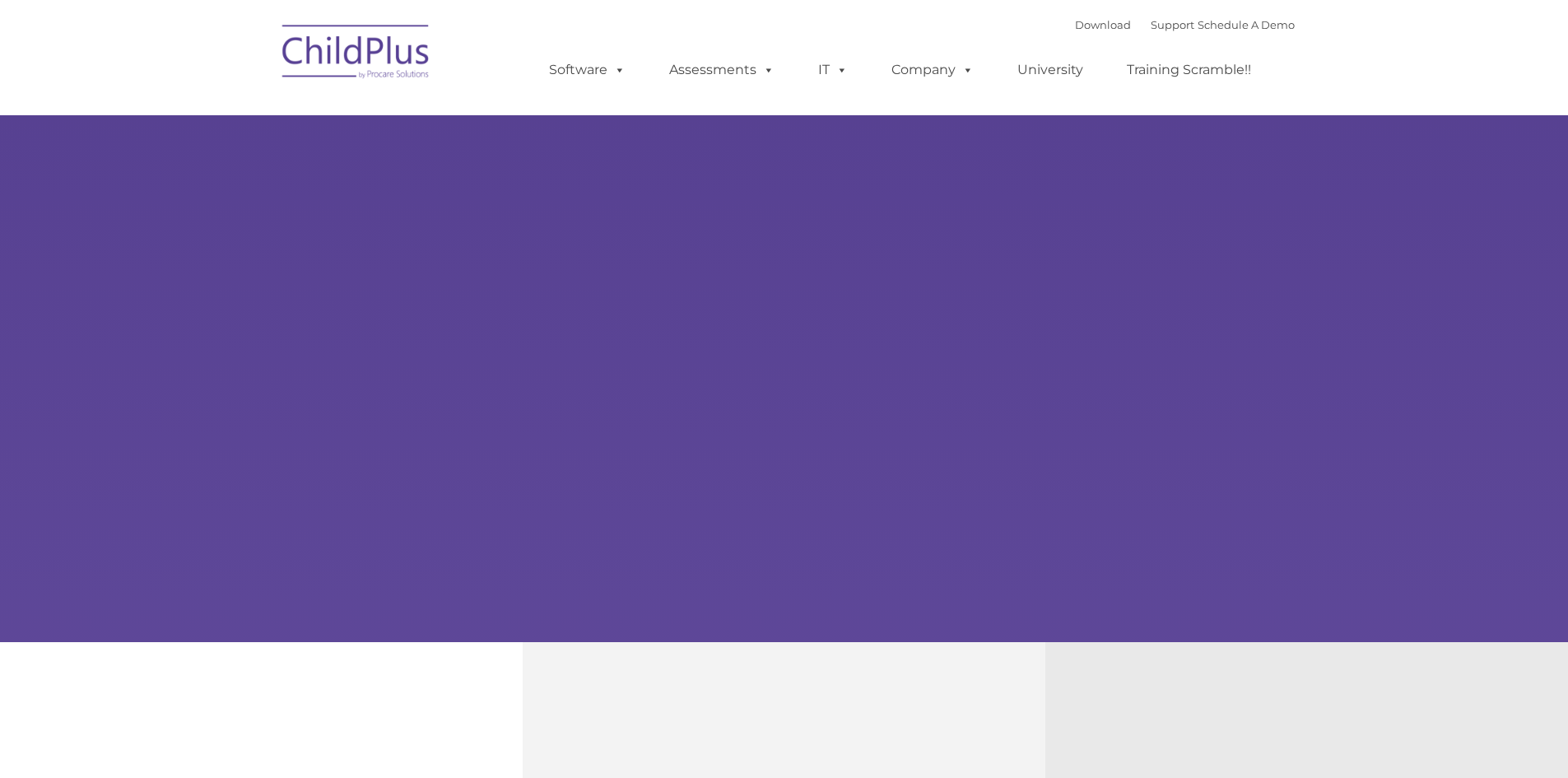
type input ""
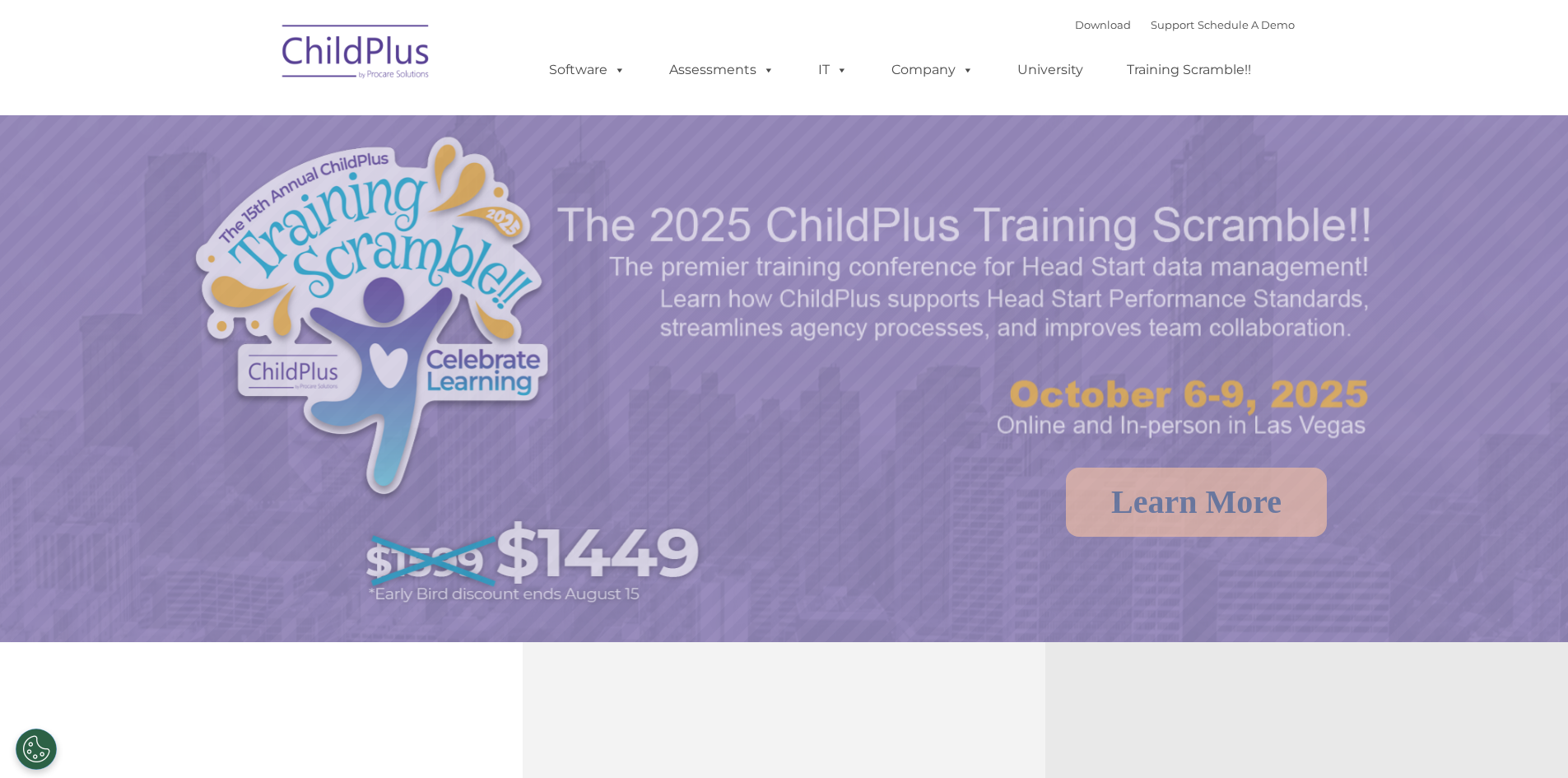
select select "MEDIUM"
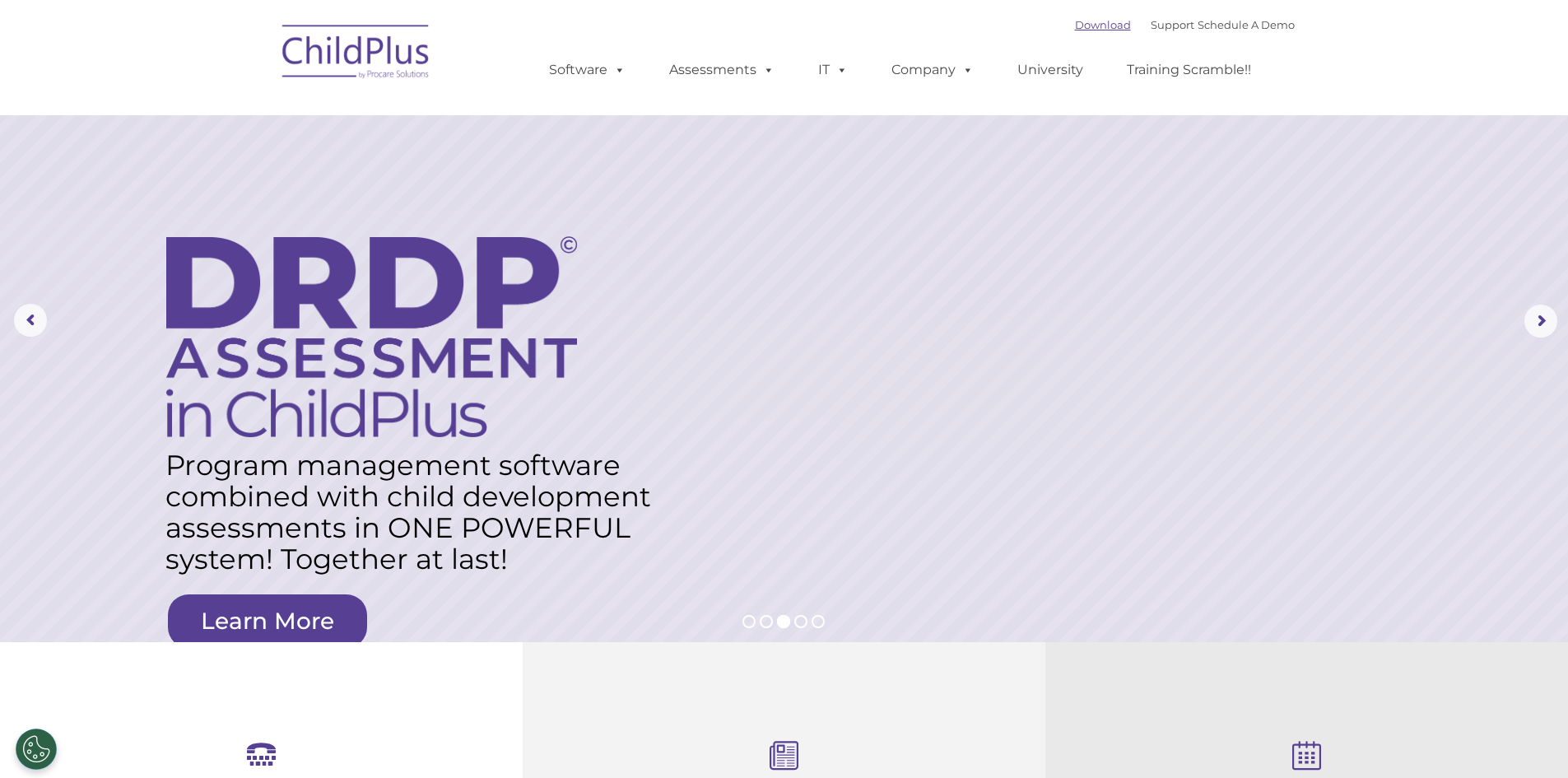
click at [1086, 27] on link "Download" at bounding box center [1103, 24] width 56 height 13
